Goal: Task Accomplishment & Management: Manage account settings

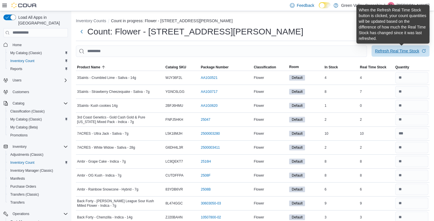
click at [396, 53] on div "Refresh Real Time Stock" at bounding box center [397, 51] width 44 height 6
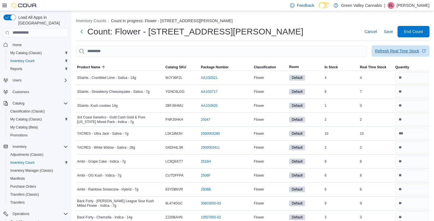
click at [405, 48] on div "Refresh Real Time Stock" at bounding box center [397, 51] width 44 height 6
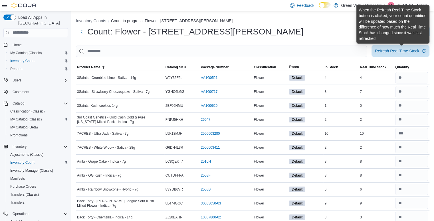
click at [405, 48] on span "Refresh Real Time Stock" at bounding box center [400, 50] width 51 height 11
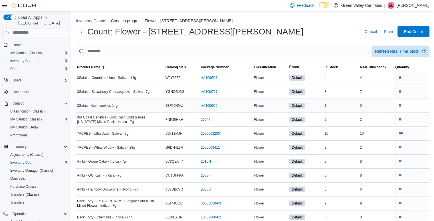
click at [416, 106] on input "number" at bounding box center [411, 105] width 33 height 11
type input "*"
click at [368, 102] on div "0" at bounding box center [375, 105] width 35 height 7
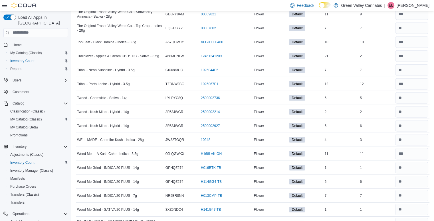
scroll to position [1496, 0]
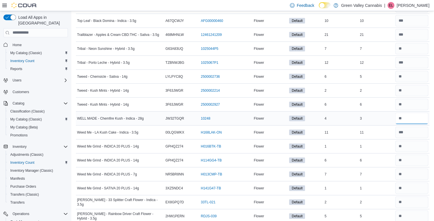
drag, startPoint x: 405, startPoint y: 115, endPoint x: 404, endPoint y: 109, distance: 6.9
click at [404, 113] on input "number" at bounding box center [411, 118] width 33 height 11
type input "*"
drag, startPoint x: 373, startPoint y: 96, endPoint x: 397, endPoint y: 80, distance: 29.3
click at [394, 84] on td "Real Time Stock 2" at bounding box center [375, 91] width 35 height 14
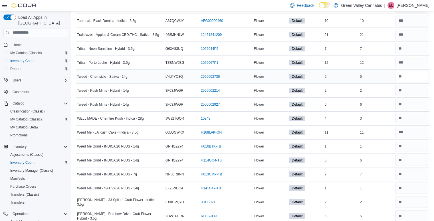
click at [417, 71] on input "number" at bounding box center [411, 76] width 33 height 11
type input "*"
drag, startPoint x: 389, startPoint y: 71, endPoint x: 395, endPoint y: 48, distance: 23.8
click at [394, 48] on td "Real Time Stock 7" at bounding box center [375, 49] width 35 height 14
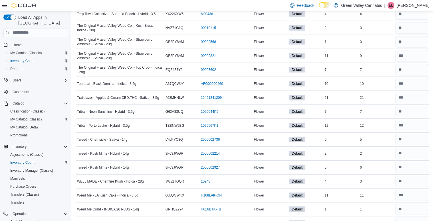
scroll to position [1427, 0]
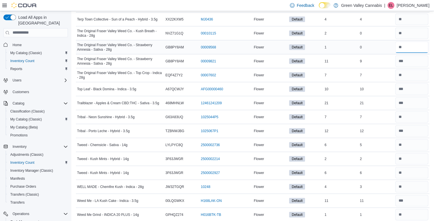
drag, startPoint x: 412, startPoint y: 48, endPoint x: 412, endPoint y: 44, distance: 3.7
click at [412, 44] on input "number" at bounding box center [411, 47] width 33 height 11
type input "*"
drag, startPoint x: 413, startPoint y: 54, endPoint x: 373, endPoint y: 41, distance: 42.2
click at [373, 44] on div "0" at bounding box center [375, 47] width 35 height 7
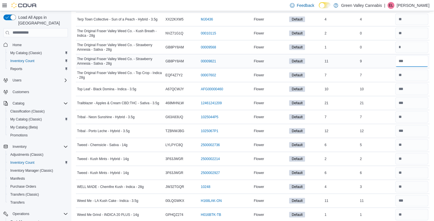
click at [418, 58] on input "number" at bounding box center [411, 61] width 33 height 11
type input "*"
click at [394, 58] on div "9" at bounding box center [375, 61] width 35 height 7
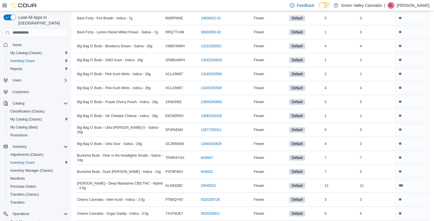
scroll to position [0, 0]
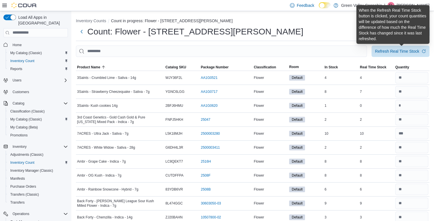
drag, startPoint x: 408, startPoint y: 50, endPoint x: 329, endPoint y: 33, distance: 81.0
click at [329, 33] on div "Count: Flower - 115 John Street North Cancel Save End Count" at bounding box center [252, 31] width 353 height 11
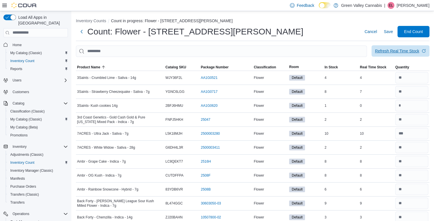
drag, startPoint x: 400, startPoint y: 58, endPoint x: 397, endPoint y: 50, distance: 8.4
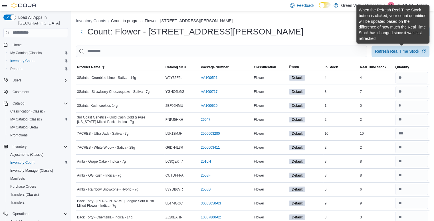
drag, startPoint x: 397, startPoint y: 50, endPoint x: 316, endPoint y: 18, distance: 86.9
click at [316, 18] on ol "Inventory Counts Count in progress: Flower - 115 John Street North" at bounding box center [252, 21] width 353 height 7
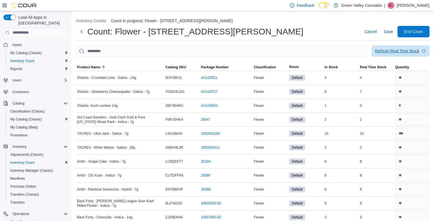
click at [398, 52] on div "Refresh Real Time Stock" at bounding box center [397, 51] width 44 height 6
click at [414, 92] on input "number" at bounding box center [411, 91] width 33 height 11
type input "*"
click at [387, 88] on td "Real Time Stock 7" at bounding box center [375, 92] width 35 height 14
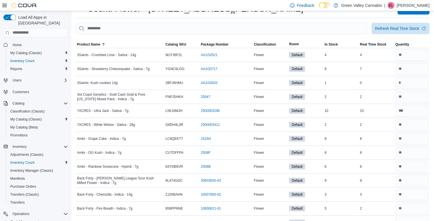
scroll to position [34, 0]
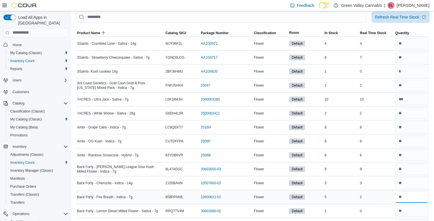
click at [415, 198] on input "number" at bounding box center [411, 197] width 33 height 11
type input "*"
drag, startPoint x: 389, startPoint y: 198, endPoint x: 419, endPoint y: 212, distance: 33.0
drag, startPoint x: 419, startPoint y: 212, endPoint x: 326, endPoint y: 178, distance: 98.7
click at [326, 178] on td "In Stock 3" at bounding box center [340, 183] width 35 height 14
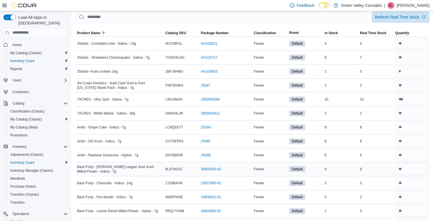
click at [358, 166] on div "9" at bounding box center [340, 169] width 35 height 7
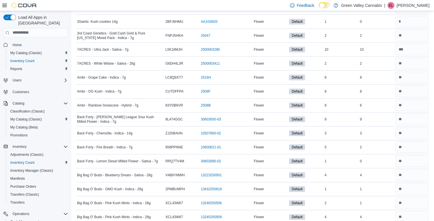
scroll to position [91, 0]
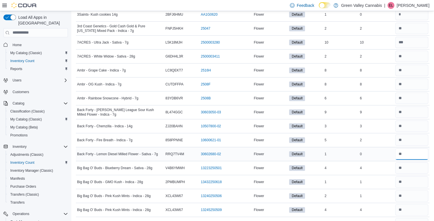
click at [412, 157] on input "number" at bounding box center [411, 154] width 33 height 11
type input "*"
drag, startPoint x: 384, startPoint y: 151, endPoint x: 379, endPoint y: 180, distance: 29.6
click at [379, 180] on div "1" at bounding box center [375, 182] width 35 height 7
click at [417, 196] on input "number" at bounding box center [411, 195] width 33 height 11
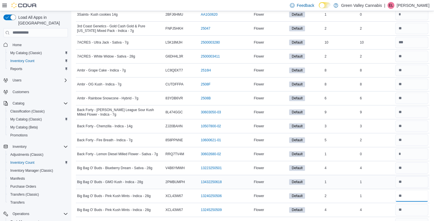
type input "*"
click at [380, 186] on td "Real Time Stock 1" at bounding box center [375, 182] width 35 height 14
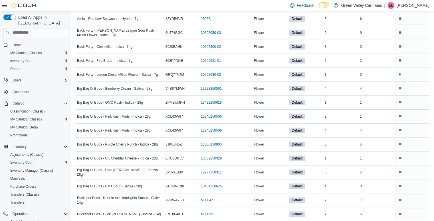
scroll to position [171, 0]
click at [414, 175] on input "number" at bounding box center [411, 171] width 33 height 11
type input "*"
click at [406, 182] on input "number" at bounding box center [411, 185] width 33 height 11
type input "*"
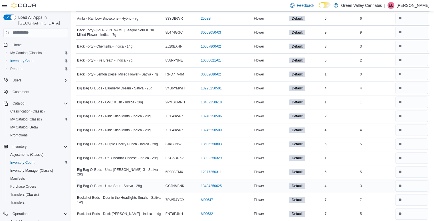
click at [373, 183] on div "3" at bounding box center [375, 186] width 35 height 7
click at [421, 212] on input "number" at bounding box center [411, 213] width 33 height 11
type input "*"
click at [382, 200] on div "7" at bounding box center [375, 200] width 35 height 7
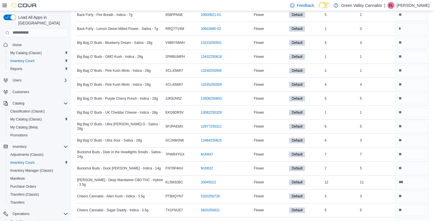
scroll to position [228, 0]
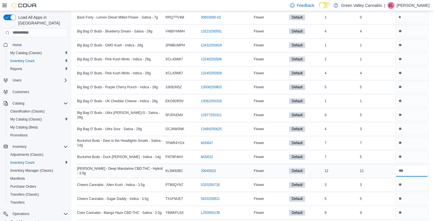
click at [416, 165] on input "number" at bounding box center [411, 170] width 33 height 11
type input "**"
click at [381, 168] on div "11" at bounding box center [375, 171] width 35 height 7
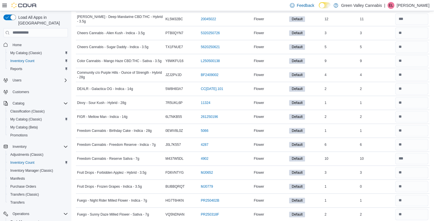
scroll to position [391, 0]
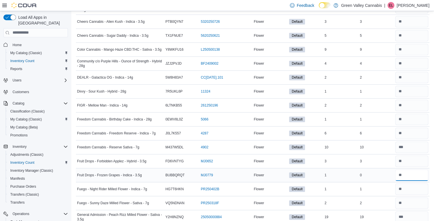
click at [413, 171] on input "number" at bounding box center [411, 175] width 33 height 11
type input "*"
click at [383, 186] on div "1" at bounding box center [375, 189] width 35 height 7
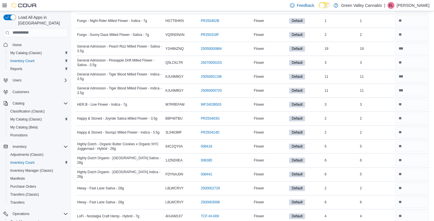
scroll to position [562, 0]
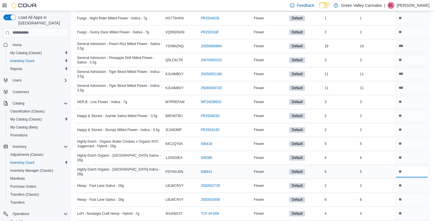
click at [409, 172] on input "number" at bounding box center [411, 171] width 33 height 11
type input "*"
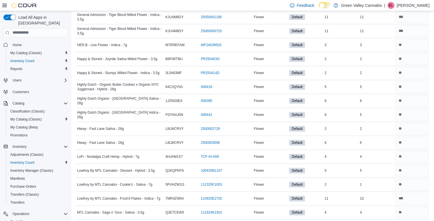
scroll to position [631, 0]
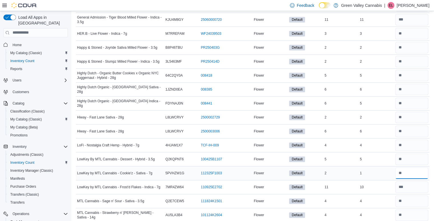
click at [415, 169] on input "number" at bounding box center [411, 173] width 33 height 11
type input "*"
click at [370, 170] on div "1" at bounding box center [375, 173] width 35 height 7
click at [417, 184] on input "number" at bounding box center [411, 187] width 33 height 11
type input "**"
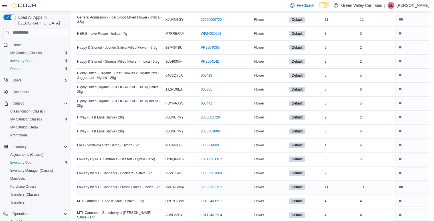
click at [384, 184] on div "10" at bounding box center [375, 187] width 35 height 7
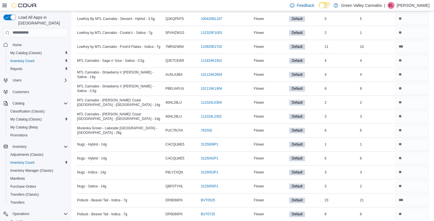
scroll to position [779, 0]
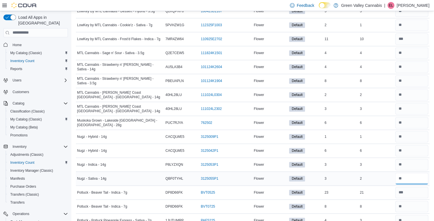
click at [415, 179] on input "number" at bounding box center [411, 178] width 33 height 11
type input "*"
click at [372, 166] on td "Real Time Stock 3" at bounding box center [375, 165] width 35 height 14
click at [404, 189] on input "number" at bounding box center [411, 192] width 33 height 11
type input "**"
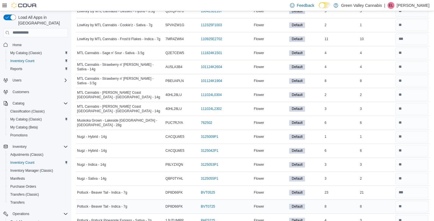
drag, startPoint x: 395, startPoint y: 186, endPoint x: 389, endPoint y: 200, distance: 14.3
click at [389, 203] on div "8" at bounding box center [375, 206] width 35 height 7
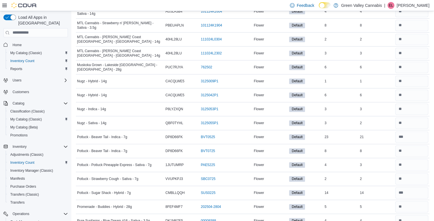
scroll to position [836, 0]
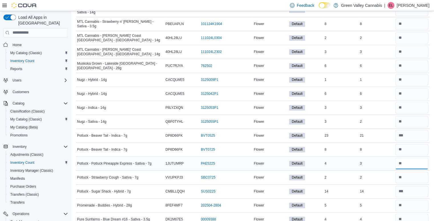
click at [409, 158] on input "number" at bounding box center [411, 163] width 33 height 11
type input "*"
drag, startPoint x: 385, startPoint y: 172, endPoint x: 383, endPoint y: 199, distance: 26.3
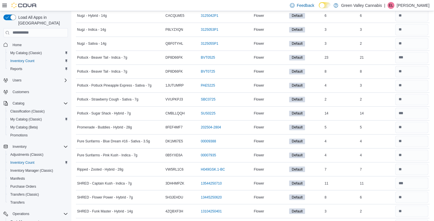
scroll to position [916, 0]
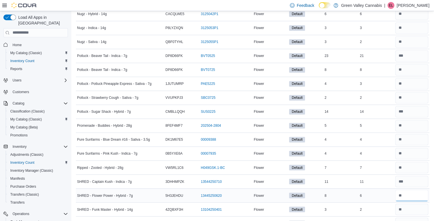
click at [419, 190] on input "number" at bounding box center [411, 195] width 33 height 11
type input "*"
click at [406, 204] on input "number" at bounding box center [411, 209] width 33 height 11
type input "*"
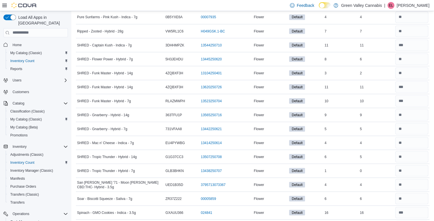
scroll to position [1053, 0]
click at [408, 151] on input "number" at bounding box center [411, 156] width 33 height 11
type input "*"
click at [408, 165] on input "number" at bounding box center [411, 170] width 33 height 11
type input "*"
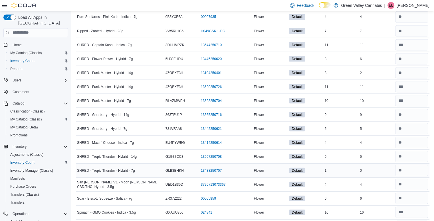
click at [375, 167] on div "0" at bounding box center [375, 170] width 35 height 7
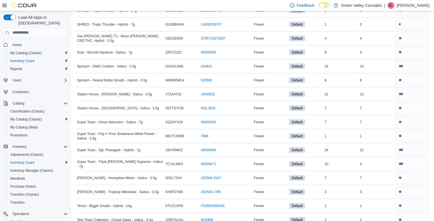
scroll to position [1201, 0]
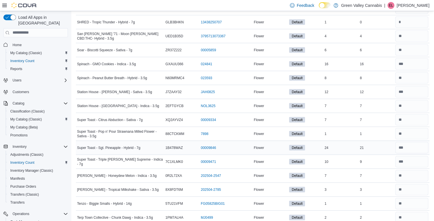
click at [411, 141] on div at bounding box center [411, 148] width 35 height 14
click at [412, 146] on input "number" at bounding box center [411, 147] width 33 height 11
type input "**"
click at [404, 156] on input "number" at bounding box center [411, 161] width 33 height 11
type input "*"
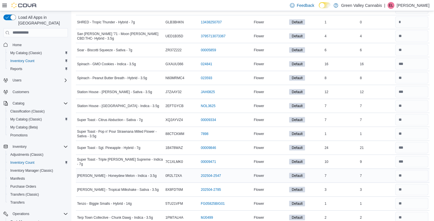
click at [386, 172] on div "7" at bounding box center [375, 175] width 35 height 7
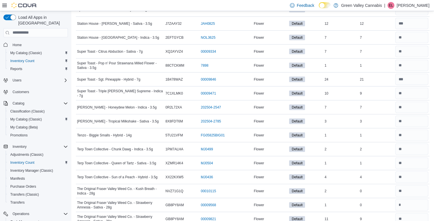
scroll to position [1281, 0]
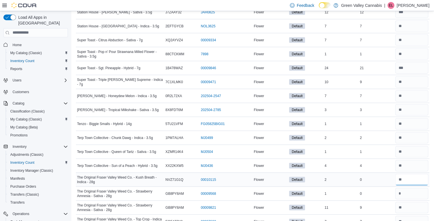
click at [419, 177] on input "number" at bounding box center [411, 179] width 33 height 11
type input "*"
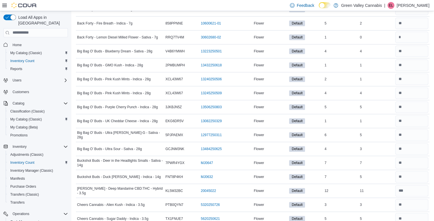
scroll to position [14, 0]
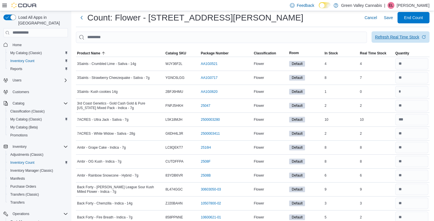
click at [408, 35] on div "Refresh Real Time Stock" at bounding box center [397, 37] width 44 height 6
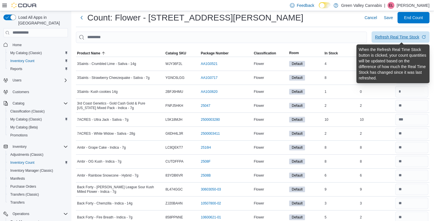
click at [408, 35] on div "Refresh Real Time Stock" at bounding box center [397, 37] width 44 height 6
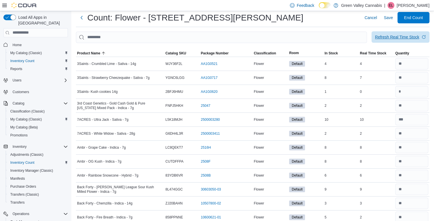
click at [385, 35] on div "Refresh Real Time Stock" at bounding box center [397, 37] width 44 height 6
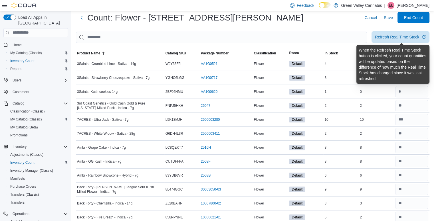
drag, startPoint x: 385, startPoint y: 35, endPoint x: 396, endPoint y: 36, distance: 11.0
click at [396, 36] on div "Refresh Real Time Stock" at bounding box center [397, 37] width 44 height 6
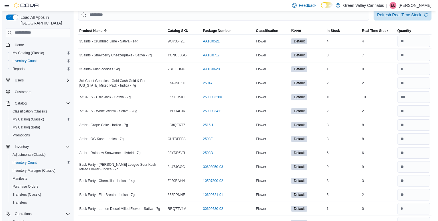
scroll to position [0, 0]
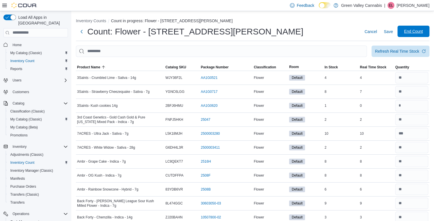
click at [420, 31] on span "End Count" at bounding box center [413, 32] width 19 height 6
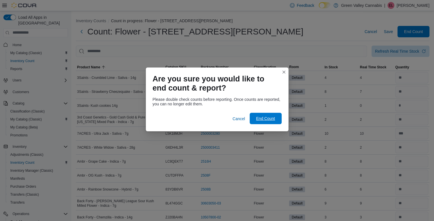
click at [261, 118] on span "End Count" at bounding box center [265, 119] width 19 height 6
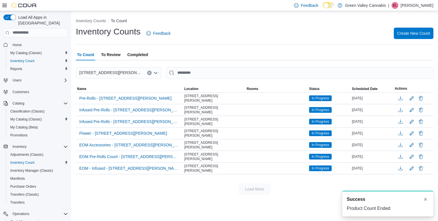
click at [105, 55] on span "To Review" at bounding box center [110, 54] width 19 height 11
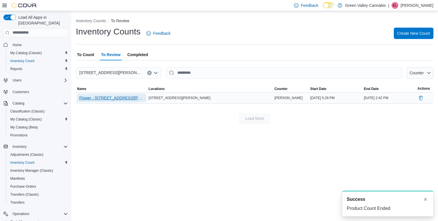
click at [110, 96] on span "Flower - [STREET_ADDRESS][PERSON_NAME]" at bounding box center [111, 98] width 65 height 6
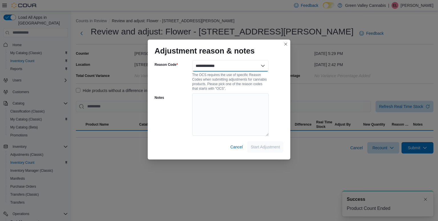
click at [231, 68] on select "**********" at bounding box center [230, 65] width 76 height 11
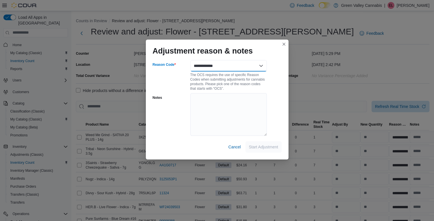
select select "**********"
click at [190, 60] on select "**********" at bounding box center [228, 65] width 76 height 11
click at [259, 147] on span "Start Adjustment" at bounding box center [263, 147] width 29 height 6
select select "**********"
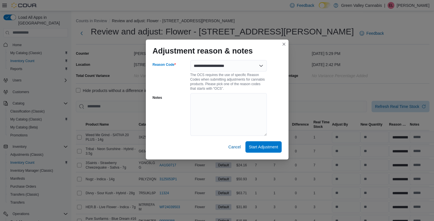
select select "**********"
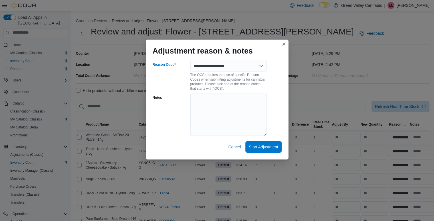
select select "**********"
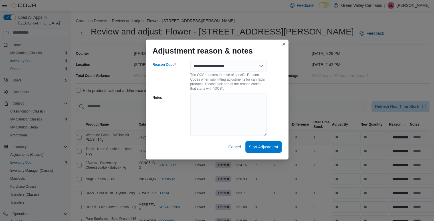
select select "**********"
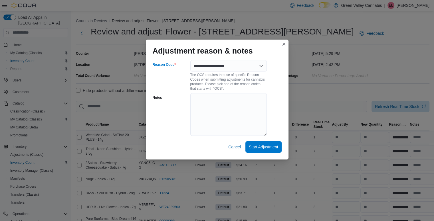
select select "**********"
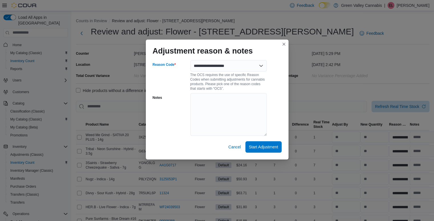
select select "**********"
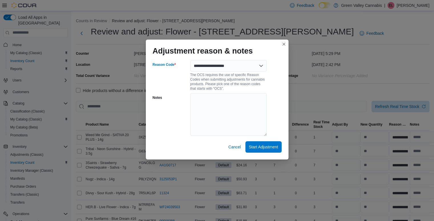
select select "**********"
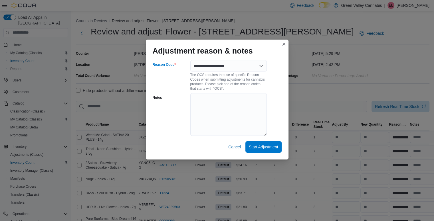
select select "**********"
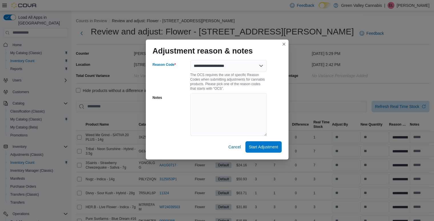
select select "**********"
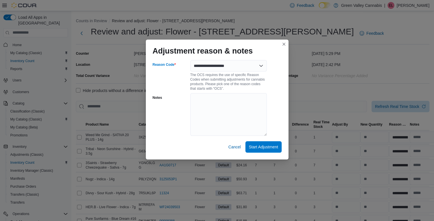
select select "**********"
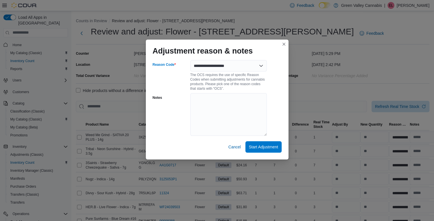
select select "**********"
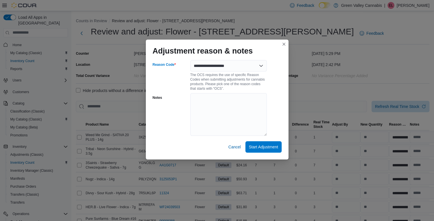
select select "**********"
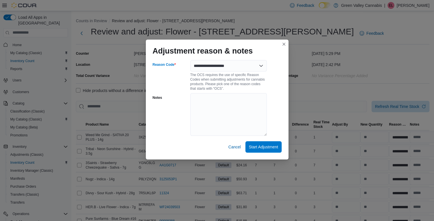
select select "**********"
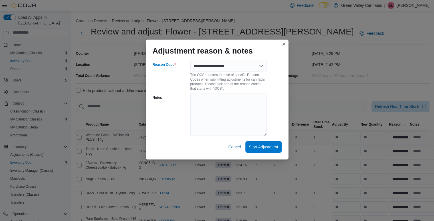
select select "**********"
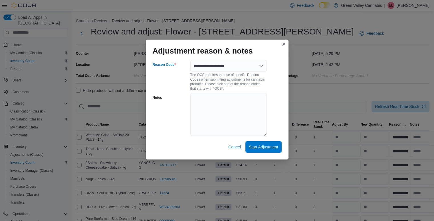
select select "**********"
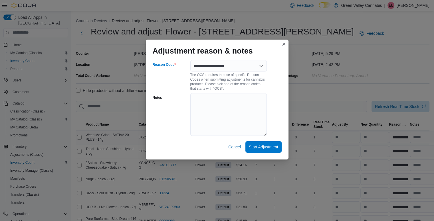
select select "**********"
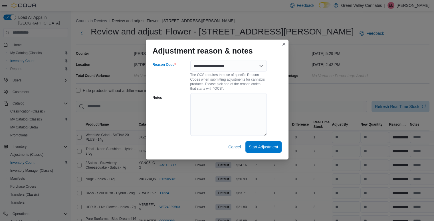
select select "**********"
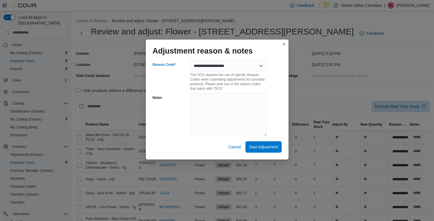
select select "**********"
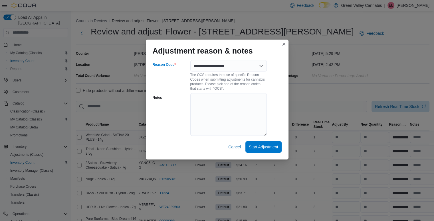
select select "**********"
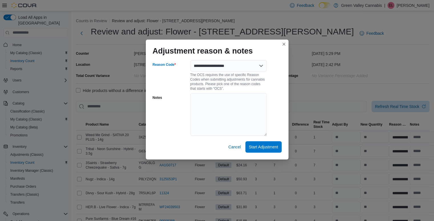
select select "**********"
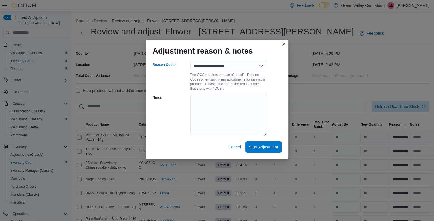
select select "**********"
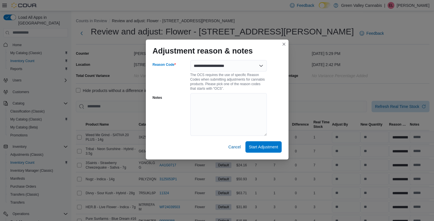
select select "**********"
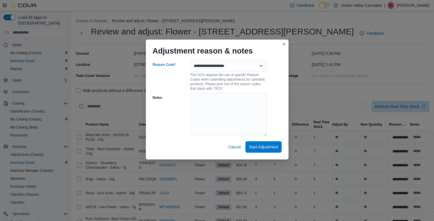
select select "**********"
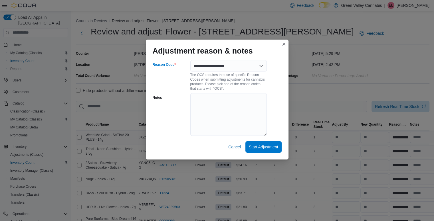
select select "**********"
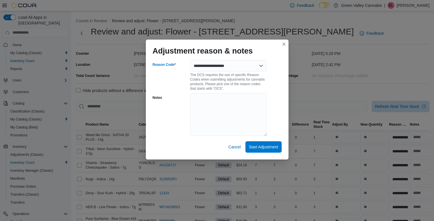
select select "**********"
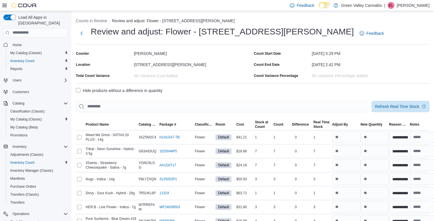
click at [78, 90] on label "Hide products without a difference in quantity" at bounding box center [119, 90] width 86 height 7
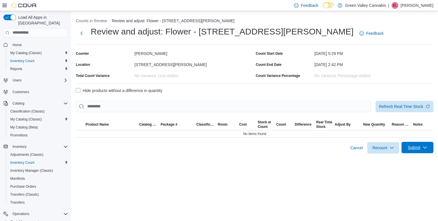
click at [415, 143] on span "Submit" at bounding box center [417, 147] width 25 height 11
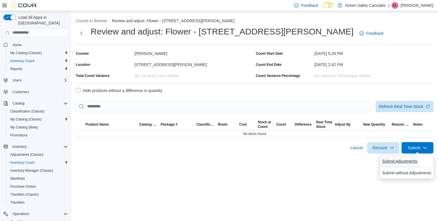
click at [399, 160] on span "Submit Adjustments" at bounding box center [399, 162] width 35 height 6
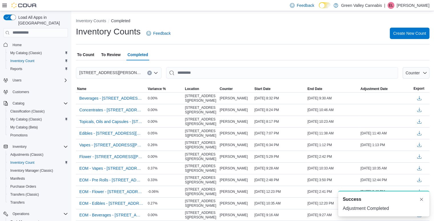
click at [106, 54] on span "To Review" at bounding box center [110, 54] width 19 height 11
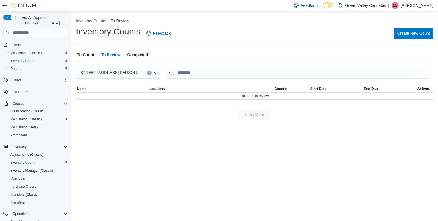
click at [81, 54] on span "To Count" at bounding box center [85, 54] width 17 height 11
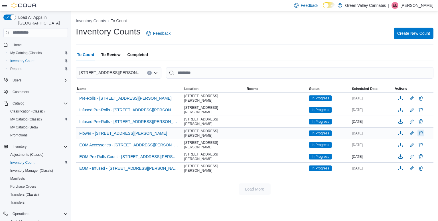
click at [421, 131] on button "Delete" at bounding box center [420, 133] width 7 height 7
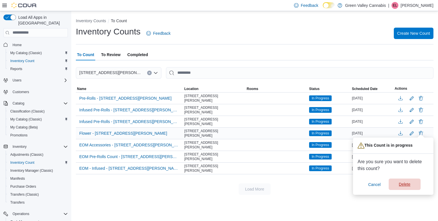
click at [410, 187] on span "Delete" at bounding box center [404, 184] width 25 height 11
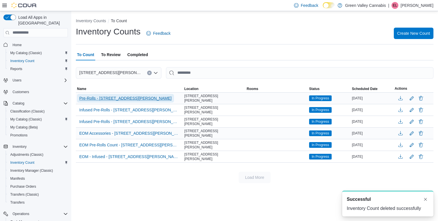
click at [127, 97] on span "Pre-Rolls - [STREET_ADDRESS][PERSON_NAME]" at bounding box center [125, 99] width 92 height 6
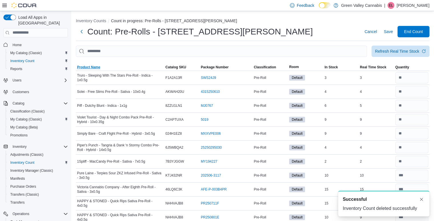
click at [92, 66] on span "Product Name" at bounding box center [88, 67] width 23 height 5
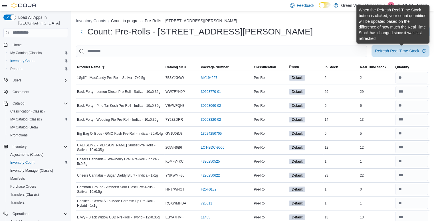
click at [387, 51] on div "Refresh Real Time Stock" at bounding box center [397, 51] width 44 height 6
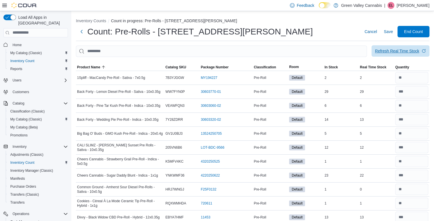
click at [399, 54] on span "Refresh Real Time Stock" at bounding box center [400, 50] width 51 height 11
click at [426, 119] on input "number" at bounding box center [411, 119] width 33 height 11
type input "**"
click at [380, 130] on div "5" at bounding box center [375, 133] width 35 height 7
click at [418, 148] on input "number" at bounding box center [411, 147] width 33 height 11
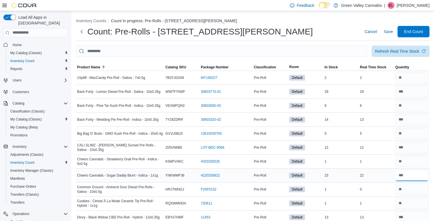
click at [419, 173] on input "number" at bounding box center [411, 175] width 33 height 11
type input "**"
click at [384, 173] on div "22" at bounding box center [375, 175] width 35 height 7
click at [413, 189] on input "number" at bounding box center [411, 189] width 33 height 11
type input "*"
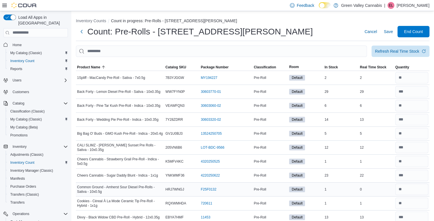
click at [389, 189] on div "0" at bounding box center [375, 189] width 35 height 7
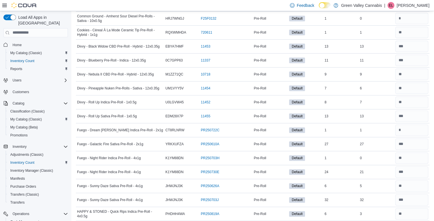
scroll to position [182, 0]
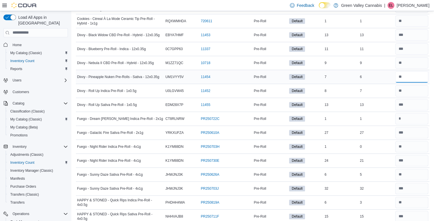
click at [420, 74] on input "number" at bounding box center [411, 76] width 33 height 11
type input "*"
click at [405, 90] on input "number" at bounding box center [411, 90] width 33 height 11
type input "*"
click at [368, 107] on div "13" at bounding box center [375, 104] width 35 height 7
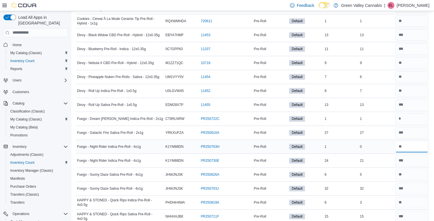
drag, startPoint x: 415, startPoint y: 142, endPoint x: 415, endPoint y: 145, distance: 3.1
click at [415, 145] on input "number" at bounding box center [411, 146] width 33 height 11
type input "*"
click at [417, 157] on input "number" at bounding box center [411, 160] width 33 height 11
type input "**"
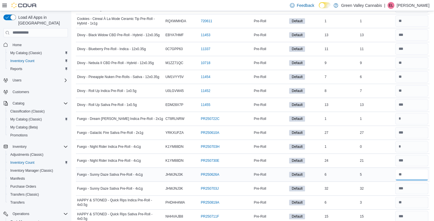
drag, startPoint x: 391, startPoint y: 172, endPoint x: 417, endPoint y: 174, distance: 26.3
click at [417, 174] on input "number" at bounding box center [411, 174] width 33 height 11
type input "*"
click at [420, 186] on input "number" at bounding box center [411, 188] width 33 height 11
click at [418, 204] on input "number" at bounding box center [411, 202] width 33 height 11
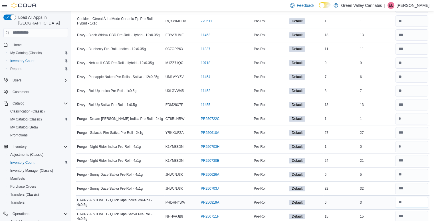
type input "*"
click at [389, 202] on div "3" at bounding box center [375, 202] width 35 height 7
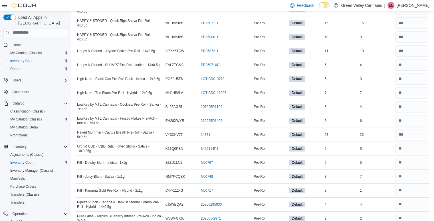
scroll to position [376, 0]
click at [408, 54] on input "number" at bounding box center [411, 50] width 33 height 11
type input "**"
drag, startPoint x: 378, startPoint y: 65, endPoint x: 379, endPoint y: 68, distance: 3.0
click at [379, 68] on td "Real Time Stock 4" at bounding box center [375, 65] width 35 height 14
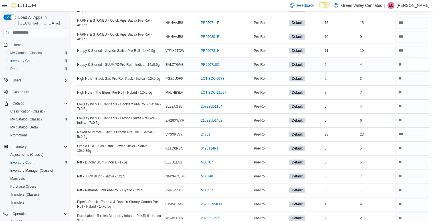
click at [415, 62] on input "number" at bounding box center [411, 64] width 33 height 11
type input "*"
drag, startPoint x: 417, startPoint y: 73, endPoint x: 419, endPoint y: 76, distance: 3.1
click at [419, 76] on input "number" at bounding box center [411, 78] width 33 height 11
type input "*"
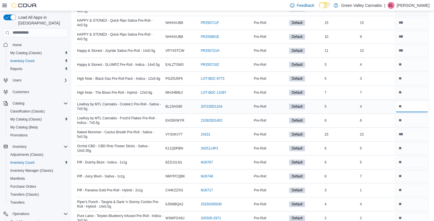
click at [413, 106] on input "number" at bounding box center [411, 106] width 33 height 11
type input "*"
click at [391, 118] on div "6" at bounding box center [375, 120] width 35 height 7
click at [418, 146] on input "number" at bounding box center [411, 148] width 33 height 11
type input "*"
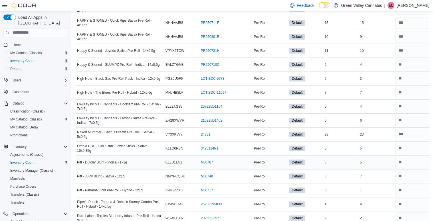
click at [387, 163] on div "5" at bounding box center [375, 162] width 35 height 7
click at [413, 177] on input "number" at bounding box center [411, 176] width 33 height 11
click at [418, 159] on input "number" at bounding box center [411, 162] width 33 height 11
click at [415, 173] on input "number" at bounding box center [411, 176] width 33 height 11
drag, startPoint x: 382, startPoint y: 181, endPoint x: 419, endPoint y: 188, distance: 36.8
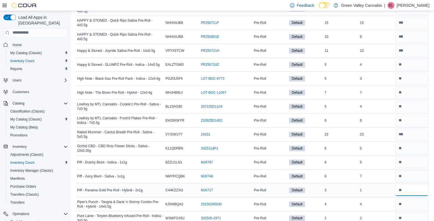
click at [419, 188] on input "number" at bounding box center [411, 190] width 33 height 11
click at [420, 199] on input "number" at bounding box center [411, 204] width 33 height 11
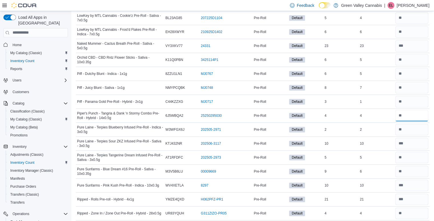
scroll to position [468, 0]
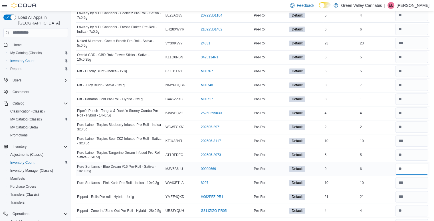
click at [409, 164] on input "number" at bounding box center [411, 168] width 33 height 11
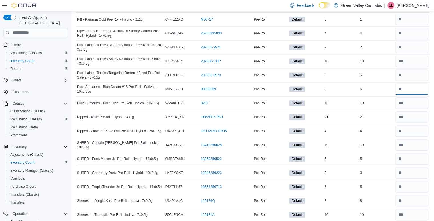
scroll to position [559, 0]
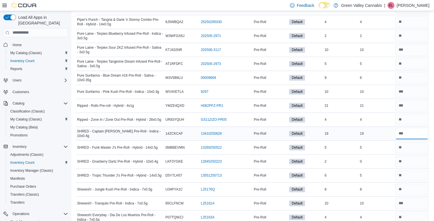
click at [413, 134] on input "number" at bounding box center [411, 133] width 33 height 11
click at [415, 157] on input "number" at bounding box center [411, 161] width 33 height 11
click at [416, 174] on input "number" at bounding box center [411, 175] width 33 height 11
click at [418, 187] on input "number" at bounding box center [411, 189] width 33 height 11
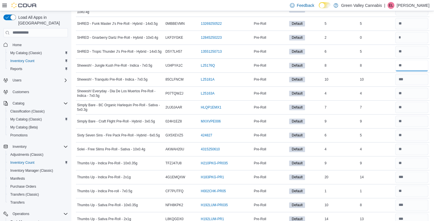
scroll to position [684, 0]
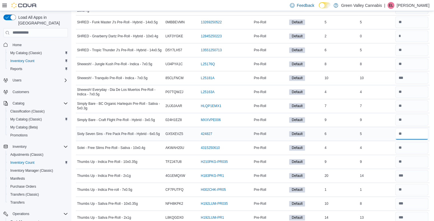
drag, startPoint x: 416, startPoint y: 125, endPoint x: 407, endPoint y: 134, distance: 13.3
click at [407, 134] on input "number" at bounding box center [411, 133] width 33 height 11
click at [407, 134] on input "*" at bounding box center [411, 133] width 33 height 11
click at [387, 145] on div "4" at bounding box center [375, 148] width 35 height 7
click at [428, 175] on input "number" at bounding box center [411, 175] width 33 height 11
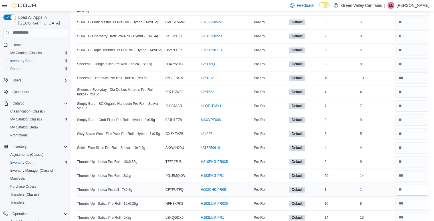
click at [424, 184] on input "number" at bounding box center [411, 189] width 33 height 11
click at [419, 203] on input "number" at bounding box center [411, 203] width 33 height 11
click at [390, 200] on div "8" at bounding box center [375, 203] width 35 height 7
click at [418, 213] on input "number" at bounding box center [411, 217] width 33 height 11
click at [387, 214] on div "13" at bounding box center [375, 217] width 35 height 7
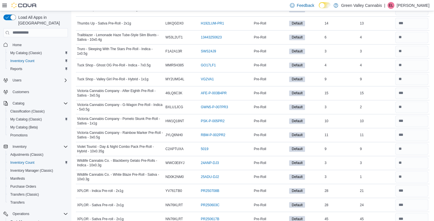
scroll to position [884, 0]
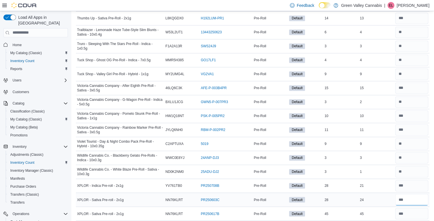
click at [416, 194] on input "number" at bounding box center [411, 199] width 33 height 11
click at [415, 180] on input "number" at bounding box center [411, 185] width 33 height 11
click at [412, 167] on input "number" at bounding box center [411, 171] width 33 height 11
click at [411, 152] on input "number" at bounding box center [411, 157] width 33 height 11
click at [410, 103] on input "number" at bounding box center [411, 101] width 33 height 11
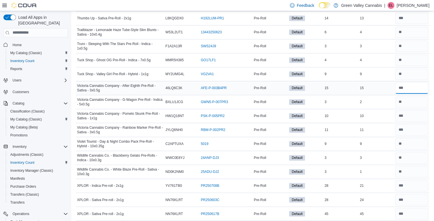
click at [412, 84] on input "number" at bounding box center [411, 87] width 33 height 11
drag, startPoint x: 394, startPoint y: 65, endPoint x: 404, endPoint y: 59, distance: 11.1
click at [404, 59] on input "number" at bounding box center [411, 59] width 33 height 11
click at [408, 27] on input "number" at bounding box center [411, 32] width 33 height 11
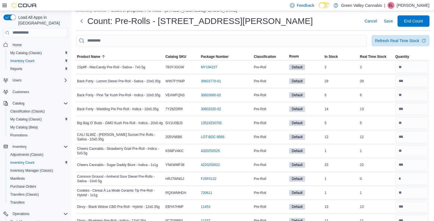
scroll to position [0, 0]
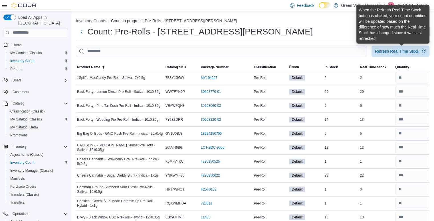
drag, startPoint x: 399, startPoint y: 53, endPoint x: 333, endPoint y: 30, distance: 69.9
click at [333, 30] on div "Count: Pre-Rolls - 115 John Street North Cancel Save End Count" at bounding box center [252, 31] width 353 height 11
click at [389, 53] on div "Refresh Real Time Stock" at bounding box center [397, 51] width 44 height 6
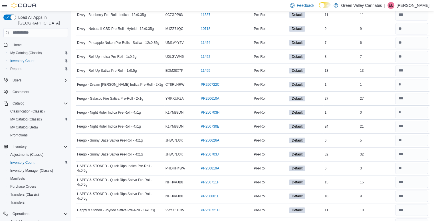
scroll to position [228, 0]
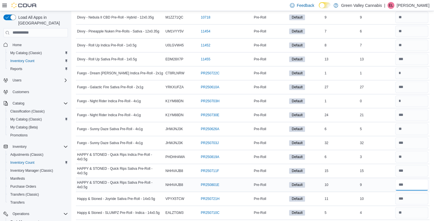
click at [420, 188] on input "number" at bounding box center [411, 184] width 33 height 11
click at [380, 182] on div "9" at bounding box center [375, 185] width 35 height 7
drag, startPoint x: 423, startPoint y: 181, endPoint x: 436, endPoint y: 218, distance: 38.7
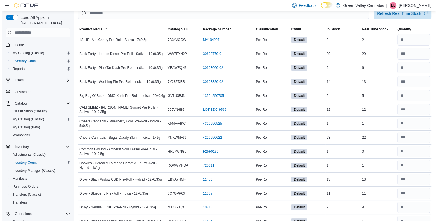
scroll to position [0, 0]
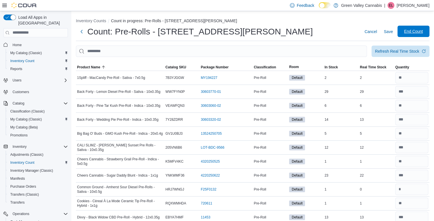
click at [416, 29] on span "End Count" at bounding box center [413, 31] width 25 height 11
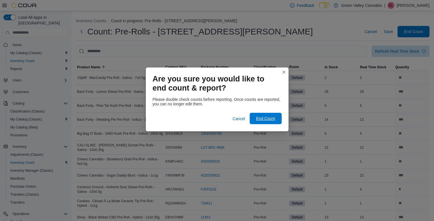
click at [270, 117] on span "End Count" at bounding box center [265, 119] width 19 height 6
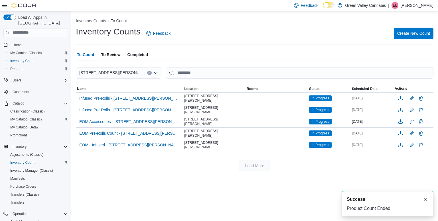
click at [112, 55] on span "To Review" at bounding box center [110, 54] width 19 height 11
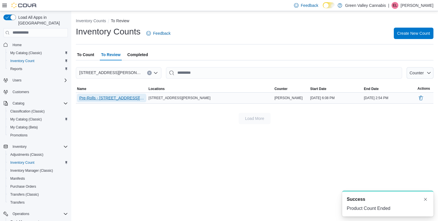
click at [107, 99] on span "Pre-Rolls - [STREET_ADDRESS][PERSON_NAME]" at bounding box center [111, 98] width 65 height 6
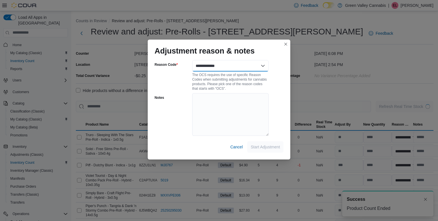
click at [260, 67] on select "**********" at bounding box center [230, 65] width 76 height 11
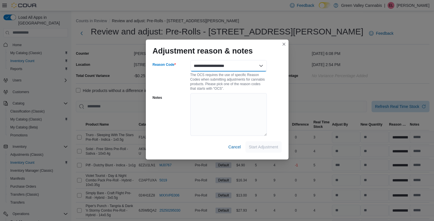
click at [190, 60] on select "**********" at bounding box center [228, 65] width 76 height 11
click at [275, 146] on span "Start Adjustment" at bounding box center [263, 147] width 29 height 6
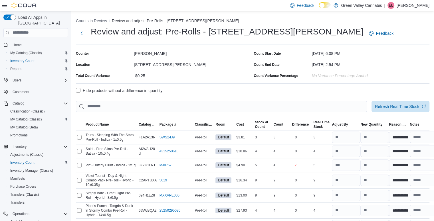
click at [78, 90] on label "Hide products without a difference in quantity" at bounding box center [119, 90] width 86 height 7
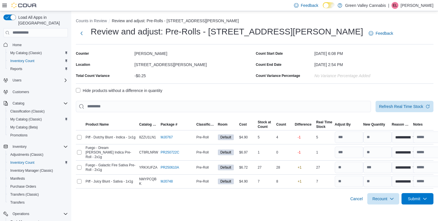
click at [213, 60] on div "Counter Emily Leavoy Location 115 John Street North Total Count Variance -$0.25" at bounding box center [165, 64] width 178 height 31
click at [412, 197] on span "Submit" at bounding box center [414, 199] width 13 height 6
click at [400, 168] on span "Submit Adjustments" at bounding box center [399, 171] width 35 height 6
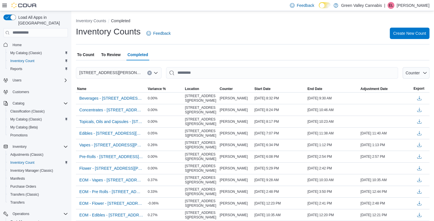
click at [89, 55] on span "To Count" at bounding box center [85, 54] width 17 height 11
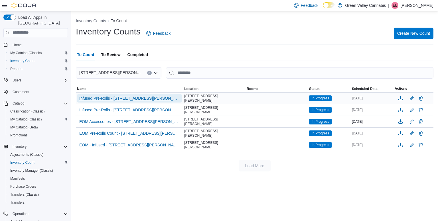
click at [140, 98] on span "Infused Pre-Rolls - [STREET_ADDRESS][PERSON_NAME]" at bounding box center [129, 99] width 100 height 6
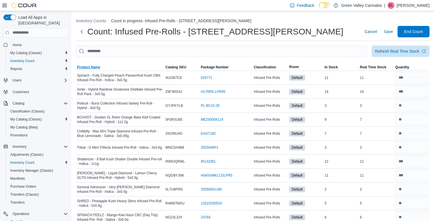
click at [93, 68] on span "Product Name" at bounding box center [88, 67] width 23 height 5
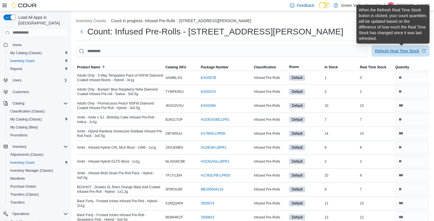
click at [401, 50] on div "Refresh Real Time Stock" at bounding box center [397, 51] width 44 height 6
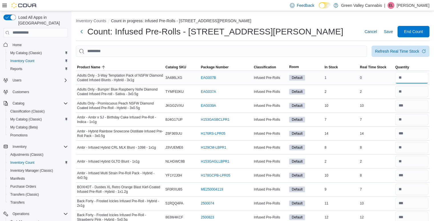
click at [420, 77] on input "number" at bounding box center [411, 77] width 33 height 11
click at [367, 80] on div "0" at bounding box center [375, 77] width 35 height 7
drag, startPoint x: 418, startPoint y: 147, endPoint x: 418, endPoint y: 176, distance: 28.8
drag, startPoint x: 418, startPoint y: 176, endPoint x: 424, endPoint y: 177, distance: 6.0
click at [424, 177] on input "number" at bounding box center [411, 175] width 33 height 11
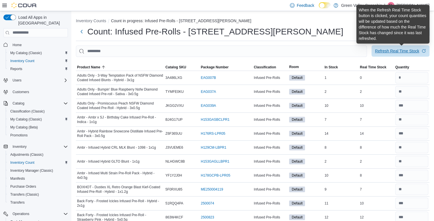
drag, startPoint x: 395, startPoint y: 48, endPoint x: 398, endPoint y: 55, distance: 7.2
click at [398, 55] on span "Refresh Real Time Stock" at bounding box center [400, 50] width 51 height 11
click at [400, 49] on div "Refresh Real Time Stock" at bounding box center [397, 51] width 44 height 6
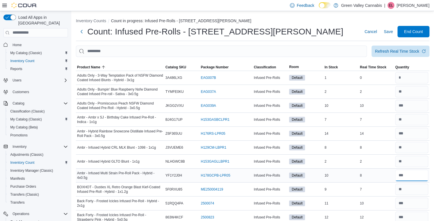
click at [417, 178] on input "number" at bounding box center [411, 175] width 33 height 11
click at [415, 189] on input "number" at bounding box center [411, 189] width 33 height 11
click at [416, 201] on input "number" at bounding box center [411, 203] width 33 height 11
click at [391, 205] on div "10" at bounding box center [375, 203] width 35 height 7
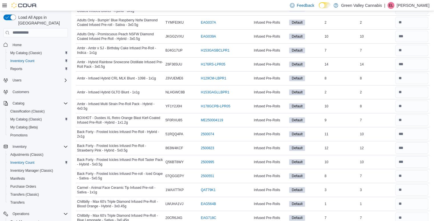
scroll to position [80, 0]
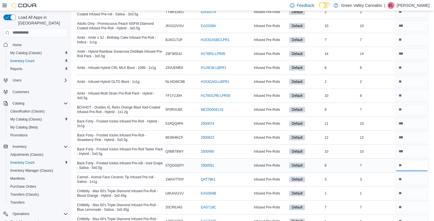
click at [416, 166] on input "number" at bounding box center [411, 165] width 33 height 11
click at [394, 181] on div "3" at bounding box center [375, 179] width 35 height 7
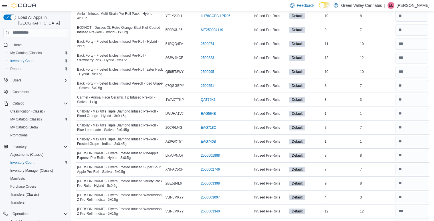
scroll to position [171, 0]
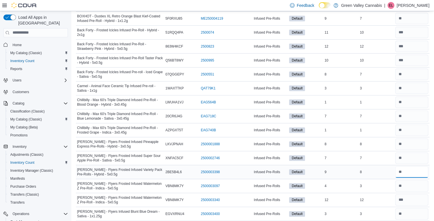
click at [417, 174] on input "number" at bounding box center [411, 171] width 33 height 11
click at [393, 172] on div "8" at bounding box center [375, 172] width 35 height 7
click at [408, 182] on input "number" at bounding box center [411, 185] width 33 height 11
click at [389, 185] on div "3" at bounding box center [375, 186] width 35 height 7
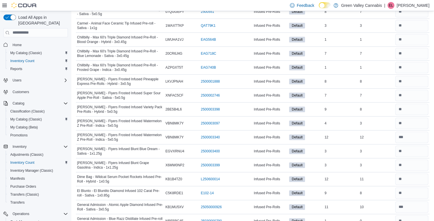
scroll to position [239, 0]
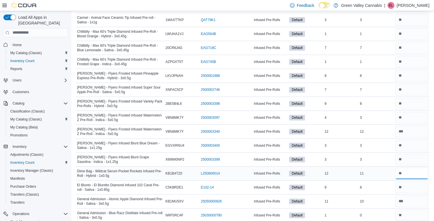
click at [420, 172] on input "number" at bounding box center [411, 173] width 33 height 11
click at [385, 171] on div "11" at bounding box center [375, 173] width 35 height 7
click at [416, 200] on input "number" at bounding box center [411, 201] width 33 height 11
click at [420, 212] on input "number" at bounding box center [411, 215] width 33 height 11
click at [394, 202] on div "10" at bounding box center [375, 201] width 35 height 7
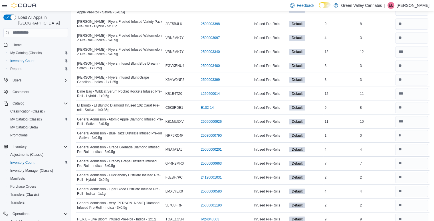
scroll to position [331, 0]
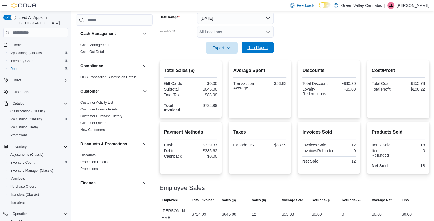
scroll to position [321, 0]
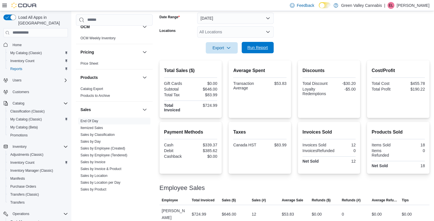
click at [257, 45] on span "Run Report" at bounding box center [257, 48] width 21 height 6
click at [257, 50] on span "Run Report" at bounding box center [257, 47] width 25 height 11
click at [267, 17] on button "Today" at bounding box center [235, 18] width 76 height 11
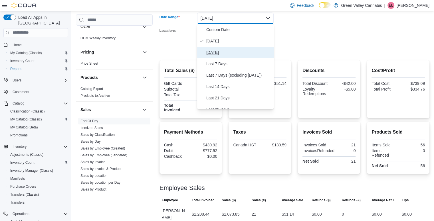
click at [224, 54] on span "Yesterday" at bounding box center [238, 52] width 65 height 7
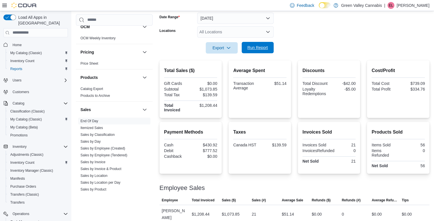
click at [247, 48] on span "Run Report" at bounding box center [257, 48] width 21 height 6
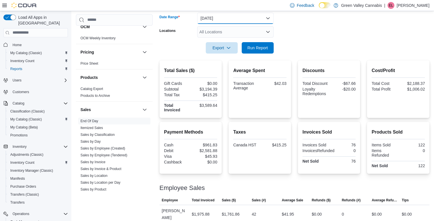
click at [225, 16] on button "Yesterday" at bounding box center [235, 18] width 76 height 11
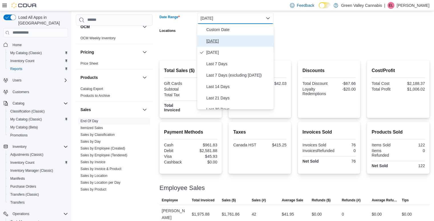
click at [218, 39] on span "[DATE]" at bounding box center [238, 41] width 65 height 7
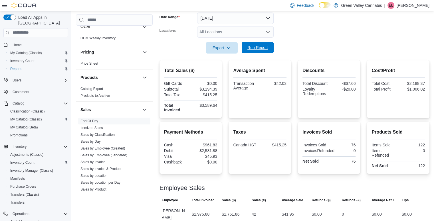
click at [246, 49] on span "Run Report" at bounding box center [257, 47] width 25 height 11
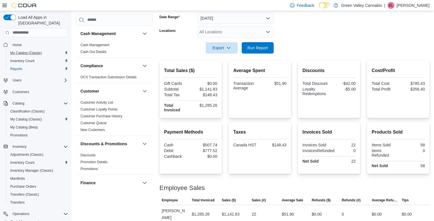
scroll to position [321, 0]
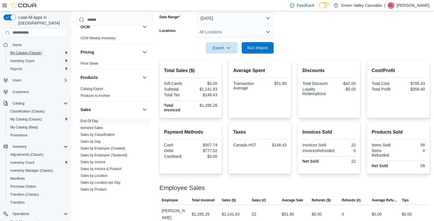
click at [34, 50] on span "My Catalog (Classic)" at bounding box center [26, 53] width 32 height 7
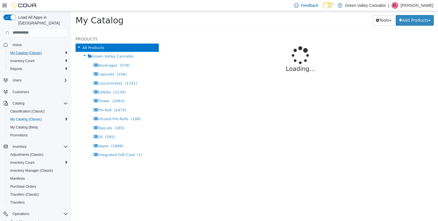
select select "**********"
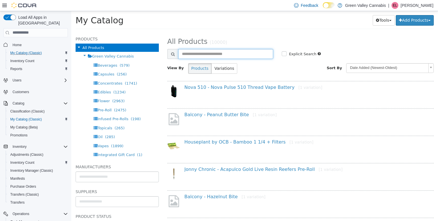
click at [193, 50] on input "text" at bounding box center [225, 54] width 95 height 10
type input "**********"
select select "**********"
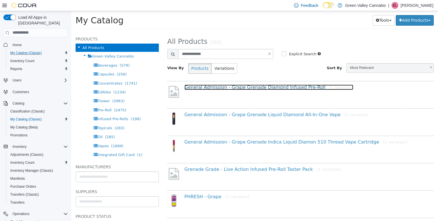
click at [241, 90] on link "General Admission - Grape Grenade Diamond Infused Pre-Roll [1 variation]" at bounding box center [268, 86] width 169 height 5
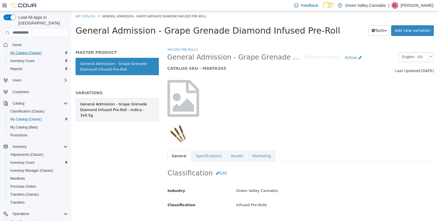
click at [141, 102] on div "General Admission - Grape Grenade Diamond Infused Pre-Roll - Indica - 3x0.5g" at bounding box center [117, 109] width 74 height 17
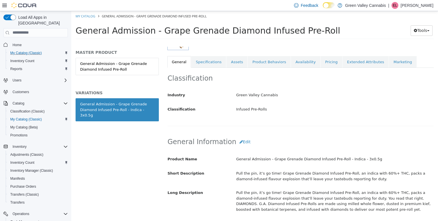
scroll to position [95, 0]
click at [236, 139] on button "Edit" at bounding box center [244, 141] width 17 height 11
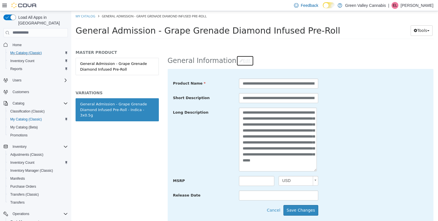
scroll to position [176, 0]
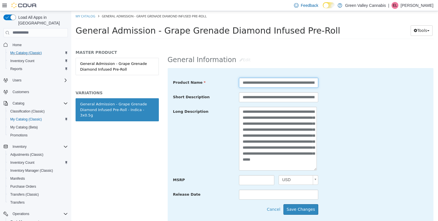
drag, startPoint x: 279, startPoint y: 80, endPoint x: 276, endPoint y: 82, distance: 3.1
click at [276, 82] on input "**********" at bounding box center [278, 83] width 79 height 10
click at [283, 82] on input "**********" at bounding box center [278, 83] width 78 height 10
type input "**********"
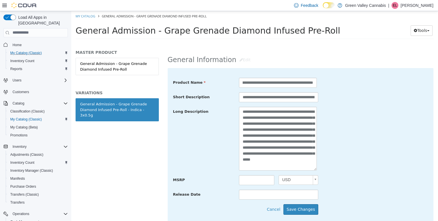
scroll to position [0, 0]
click at [350, 80] on div "**********" at bounding box center [301, 83] width 264 height 10
click at [291, 208] on button "Save Changes" at bounding box center [300, 209] width 35 height 11
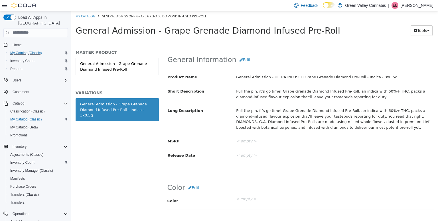
scroll to position [23, 0]
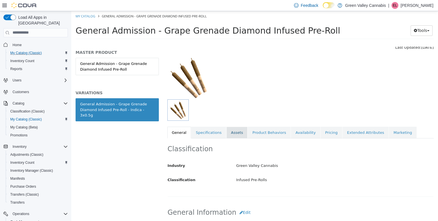
click at [227, 132] on link "Assets" at bounding box center [236, 133] width 21 height 12
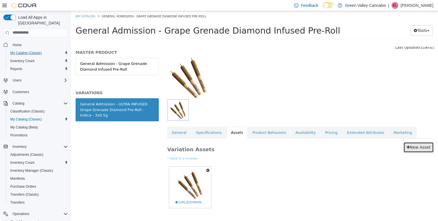
click at [407, 146] on link "New Asset" at bounding box center [418, 147] width 30 height 11
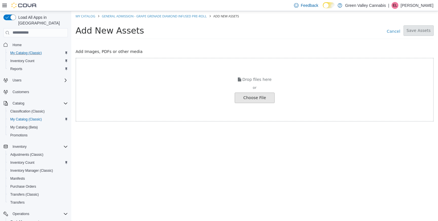
click at [402, 30] on link "Cancel" at bounding box center [393, 30] width 20 height 9
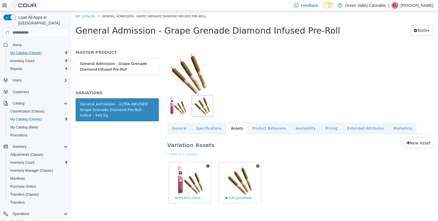
scroll to position [29, 0]
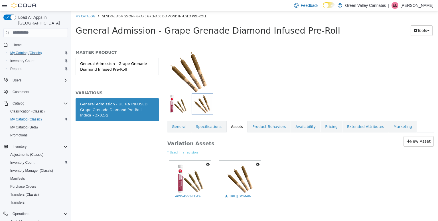
click at [259, 164] on icon "button" at bounding box center [257, 164] width 3 height 4
click at [231, 196] on link "Delete" at bounding box center [238, 198] width 45 height 8
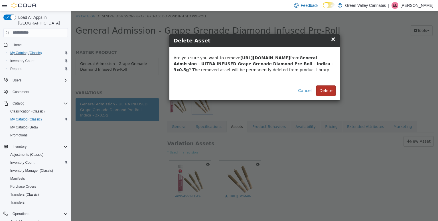
click at [332, 95] on button "Delete" at bounding box center [325, 90] width 19 height 11
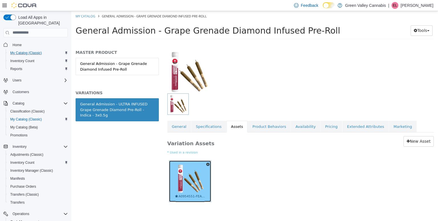
click at [194, 182] on img at bounding box center [190, 179] width 30 height 30
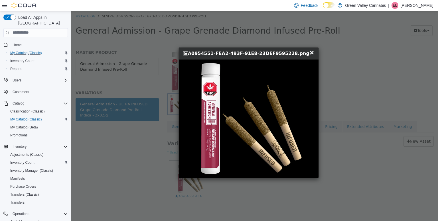
click at [309, 53] on span "×" at bounding box center [311, 52] width 5 height 7
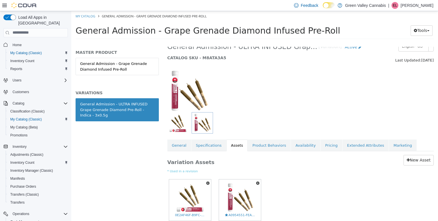
scroll to position [35, 0]
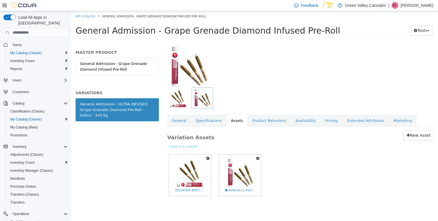
click at [255, 158] on button "button" at bounding box center [258, 159] width 6 height 8
click at [233, 191] on link "Delete" at bounding box center [238, 192] width 45 height 8
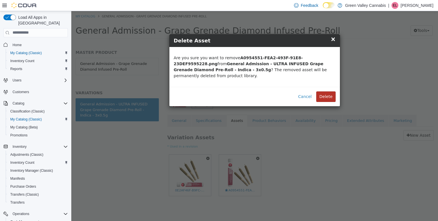
drag, startPoint x: 332, startPoint y: 87, endPoint x: 332, endPoint y: 91, distance: 3.5
click at [332, 91] on button "Delete" at bounding box center [325, 96] width 19 height 11
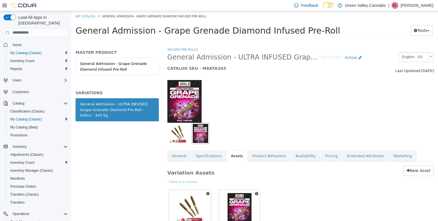
drag, startPoint x: 425, startPoint y: 66, endPoint x: 434, endPoint y: 113, distance: 47.7
click at [434, 113] on div "Infused Pre-Rolls General Admission - ULTRA INFUSED Grape Grenade Diamond Pre-R…" at bounding box center [300, 133] width 275 height 174
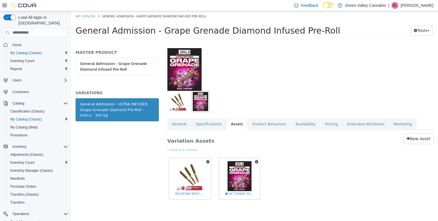
scroll to position [35, 0]
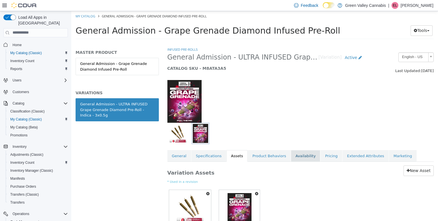
click at [292, 155] on link "Availability" at bounding box center [305, 156] width 29 height 12
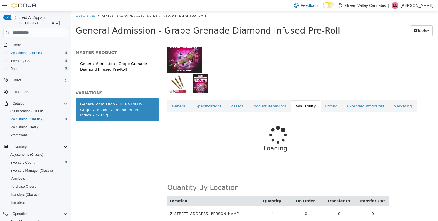
scroll to position [50, 0]
click at [85, 13] on li "My Catalog" at bounding box center [86, 15] width 21 height 5
click at [85, 16] on link "My Catalog" at bounding box center [86, 16] width 20 height 4
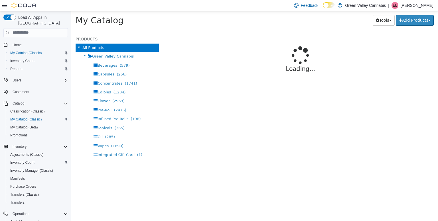
select select "**********"
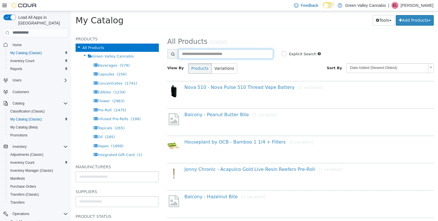
click at [234, 54] on input "text" at bounding box center [225, 54] width 95 height 10
type input "**********"
select select "**********"
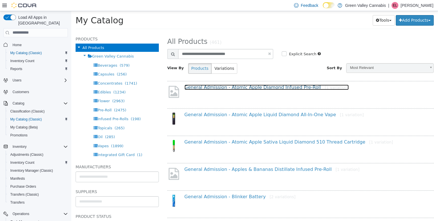
click at [238, 87] on link "General Admission - Atomic Apple Diamond Infused Pre-Roll [1 variation]" at bounding box center [266, 86] width 164 height 5
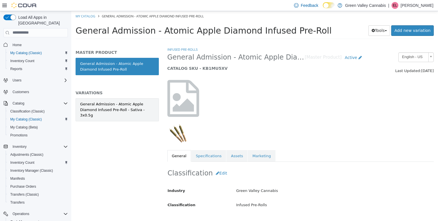
click at [137, 99] on link "General Admission - Atomic Apple Diamond Infused Pre-Roll - Sativa - 3x0.5g" at bounding box center [117, 109] width 83 height 23
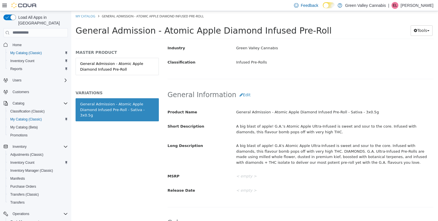
scroll to position [147, 0]
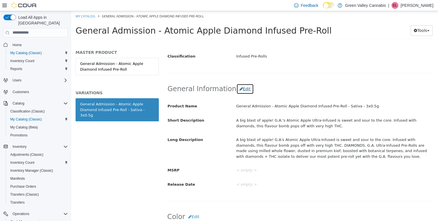
click at [242, 89] on button "Edit" at bounding box center [244, 89] width 17 height 11
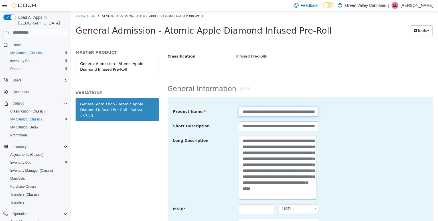
click at [280, 110] on input "**********" at bounding box center [278, 112] width 79 height 10
type input "**********"
click at [392, 144] on div "**********" at bounding box center [301, 168] width 264 height 64
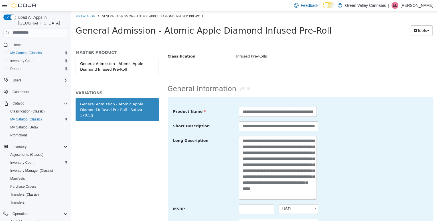
drag, startPoint x: 438, startPoint y: 147, endPoint x: 384, endPoint y: 208, distance: 80.8
click at [384, 208] on div "MSRP USD ***" at bounding box center [301, 209] width 264 height 10
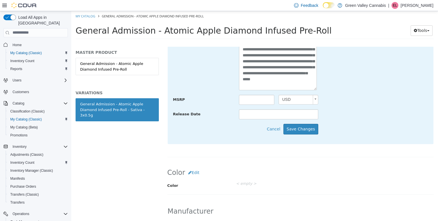
scroll to position [262, 0]
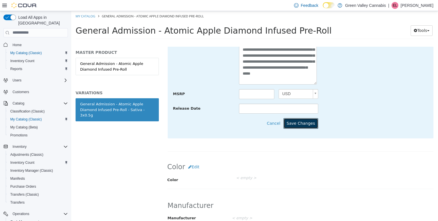
click at [303, 123] on button "Save Changes" at bounding box center [300, 123] width 35 height 11
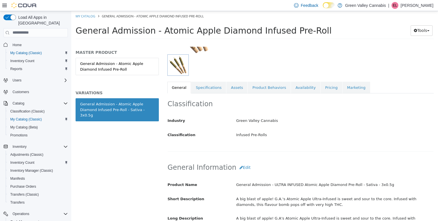
scroll to position [0, 0]
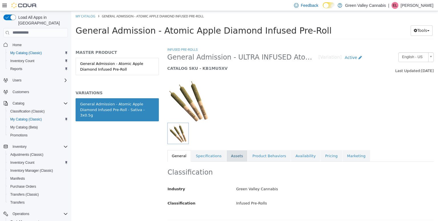
click at [235, 154] on link "Assets" at bounding box center [236, 156] width 21 height 12
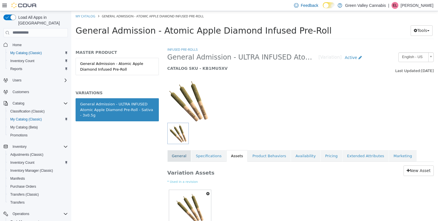
click at [186, 154] on link "General" at bounding box center [179, 156] width 24 height 12
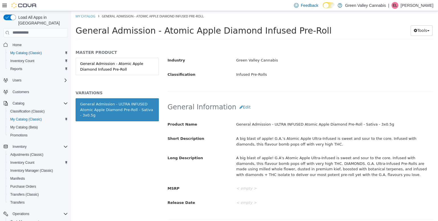
scroll to position [129, 0]
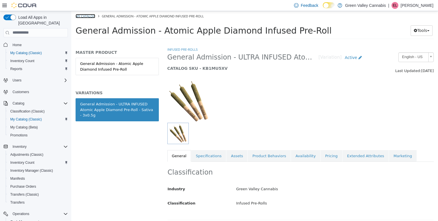
click at [80, 14] on link "My Catalog" at bounding box center [86, 16] width 20 height 4
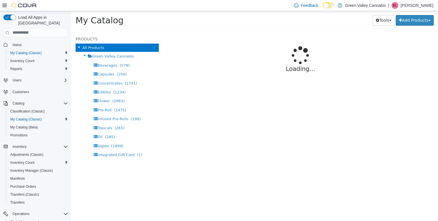
select select "**********"
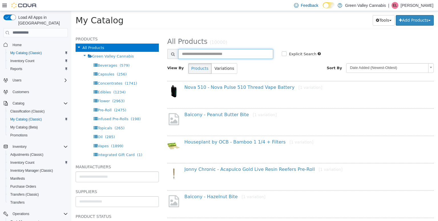
drag, startPoint x: 231, startPoint y: 56, endPoint x: 212, endPoint y: 53, distance: 19.1
click at [212, 53] on input "text" at bounding box center [225, 54] width 95 height 10
type input "**********"
select select "**********"
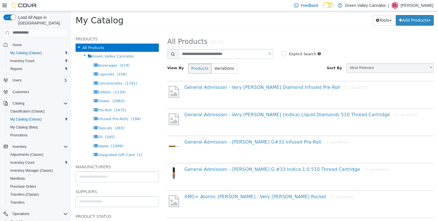
click at [259, 91] on div "General Admission - Very [PERSON_NAME] Diamond Infused Pre-Roll [1 variation]" at bounding box center [306, 88] width 252 height 8
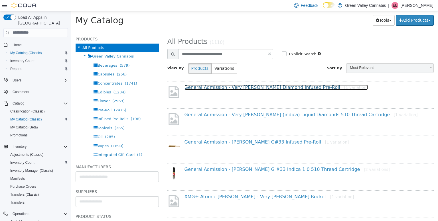
click at [257, 88] on link "General Admission - Very [PERSON_NAME] Diamond Infused Pre-Roll [1 variation]" at bounding box center [276, 86] width 184 height 5
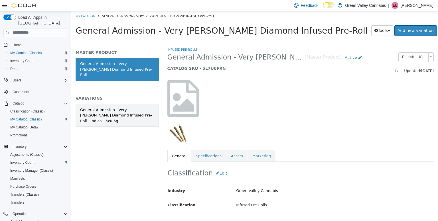
click at [132, 111] on div "General Admission - Very [PERSON_NAME] Diamond Infused Pre-Roll - Indica - 3x0.…" at bounding box center [117, 115] width 74 height 17
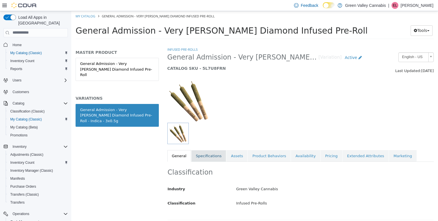
click at [209, 156] on link "Specifications" at bounding box center [208, 156] width 35 height 12
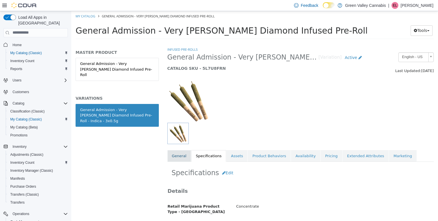
click at [179, 156] on link "General" at bounding box center [179, 156] width 24 height 12
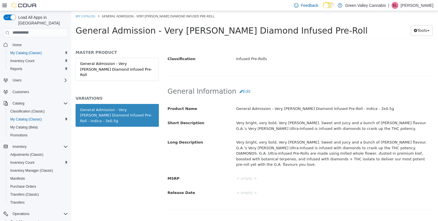
scroll to position [146, 0]
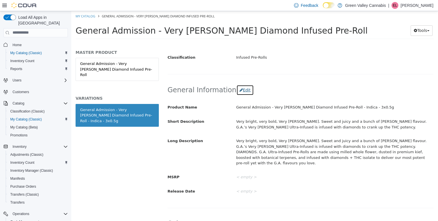
click at [236, 87] on button "Edit" at bounding box center [244, 90] width 17 height 11
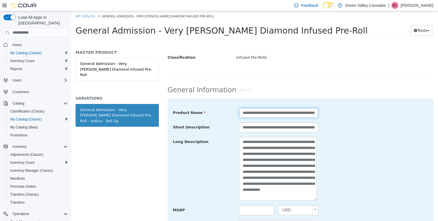
drag, startPoint x: 279, startPoint y: 111, endPoint x: 274, endPoint y: 115, distance: 6.3
click at [274, 115] on input "**********" at bounding box center [278, 113] width 79 height 10
click at [277, 115] on input "**********" at bounding box center [278, 113] width 79 height 10
type input "**********"
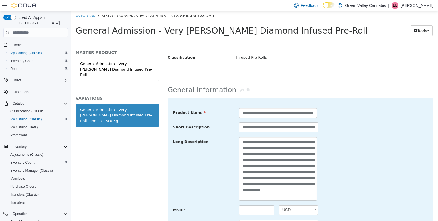
click at [330, 129] on div "**********" at bounding box center [301, 127] width 264 height 10
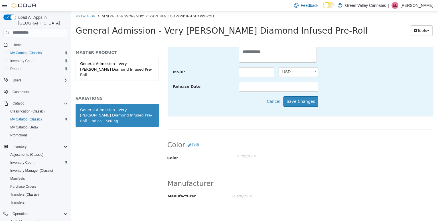
scroll to position [289, 0]
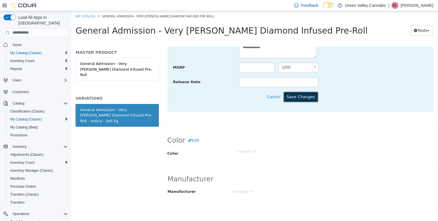
click at [304, 94] on button "Save Changes" at bounding box center [300, 97] width 35 height 11
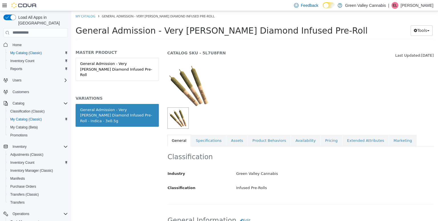
scroll to position [0, 0]
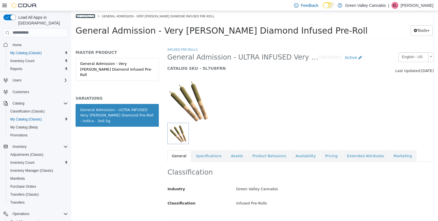
click at [83, 17] on link "My Catalog" at bounding box center [86, 16] width 20 height 4
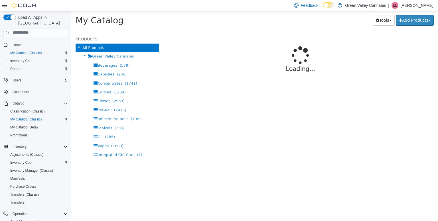
select select "**********"
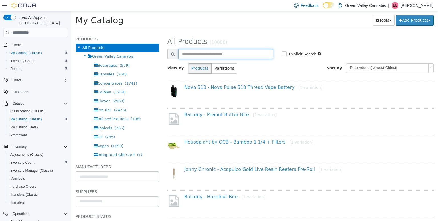
click at [222, 55] on input "text" at bounding box center [225, 54] width 95 height 10
type input "**********"
select select "**********"
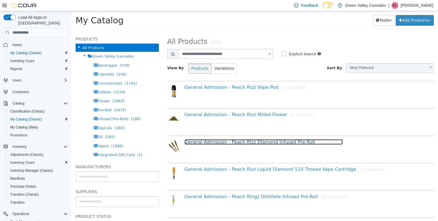
click at [242, 141] on link "General Admission - Peach Rizz Diamond Infused Pre-Roll [1 variation]" at bounding box center [263, 141] width 158 height 5
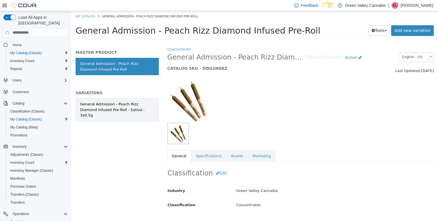
click at [122, 102] on div "General Admission - Peach Rizz Diamond Infused Pre-Roll - Sativa - 3x0.5g" at bounding box center [117, 109] width 74 height 17
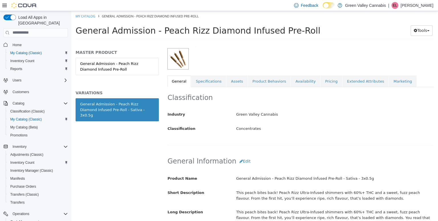
scroll to position [110, 0]
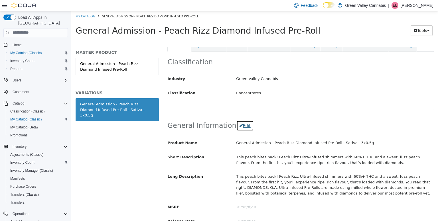
click at [241, 125] on button "Edit" at bounding box center [244, 125] width 17 height 11
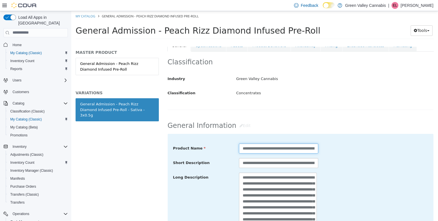
click at [278, 149] on input "**********" at bounding box center [278, 148] width 79 height 10
type input "**********"
click at [327, 155] on div "**********" at bounding box center [300, 204] width 255 height 122
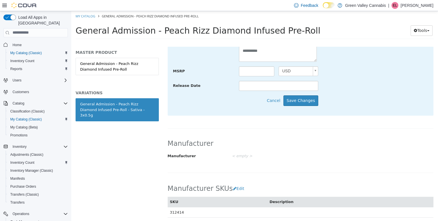
scroll to position [275, 0]
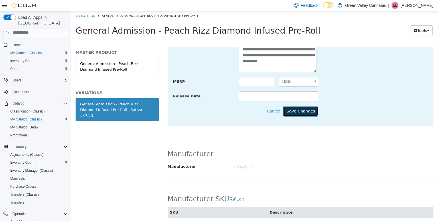
click at [300, 111] on button "Save Changes" at bounding box center [300, 111] width 35 height 11
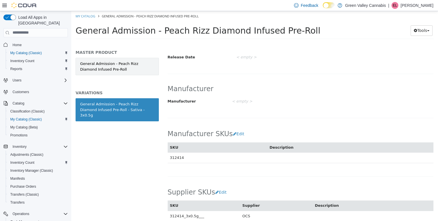
click at [131, 66] on link "General Admission - Peach Rizz Diamond Infused Pre-Roll" at bounding box center [117, 66] width 83 height 17
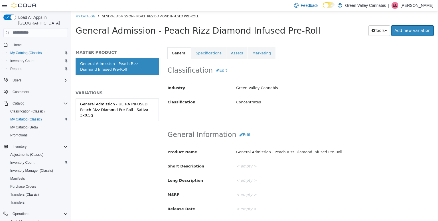
scroll to position [98, 0]
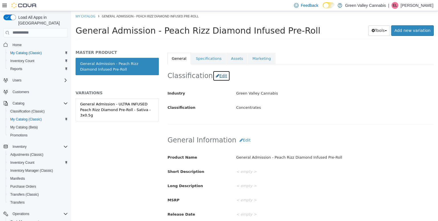
click at [220, 76] on button "Edit" at bounding box center [221, 75] width 17 height 11
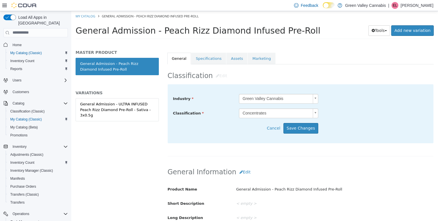
click at [312, 42] on body "Saving Bulk Changes... × My Catalog General Admission - Peach Rizz Diamond Infu…" at bounding box center [254, 27] width 367 height 32
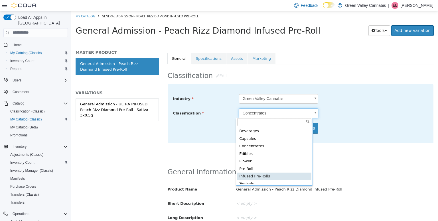
type input "*****"
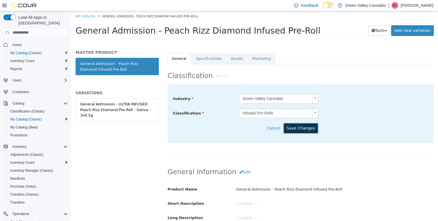
click at [304, 126] on button "Save Changes" at bounding box center [300, 128] width 35 height 11
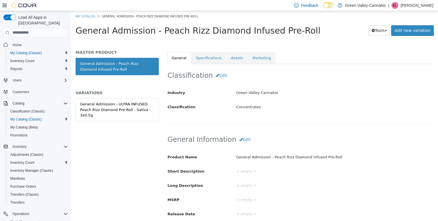
scroll to position [97, 0]
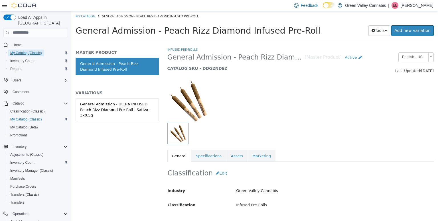
click at [34, 50] on span "My Catalog (Classic)" at bounding box center [26, 53] width 32 height 7
click at [36, 51] on span "My Catalog (Classic)" at bounding box center [26, 53] width 32 height 5
click at [88, 15] on link "My Catalog" at bounding box center [86, 16] width 20 height 4
select select "**********"
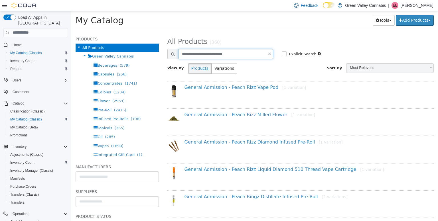
click at [269, 54] on input "**********" at bounding box center [225, 54] width 95 height 10
click at [268, 53] on link at bounding box center [269, 54] width 3 height 4
select select "**********"
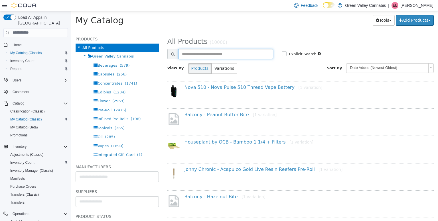
click at [179, 56] on input "text" at bounding box center [225, 54] width 95 height 10
type input "**********"
select select "**********"
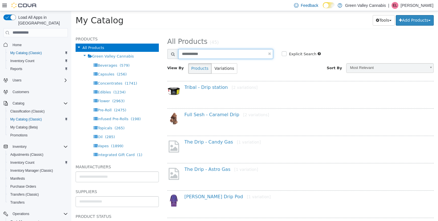
click at [192, 55] on input "**********" at bounding box center [225, 54] width 95 height 10
type input "**********"
select select "**********"
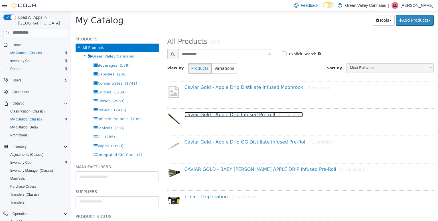
click at [223, 113] on link "Caviar Gold - Apple Drip Infused Pre-roll [1 variation]" at bounding box center [243, 114] width 119 height 5
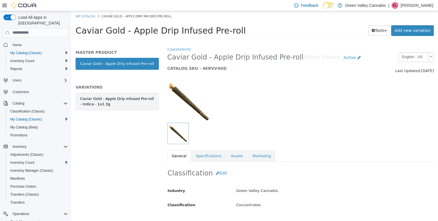
click at [123, 96] on div "Caviar Gold - Apple Drip Infused Pre-roll - Indica - 1x1.3g" at bounding box center [117, 101] width 74 height 11
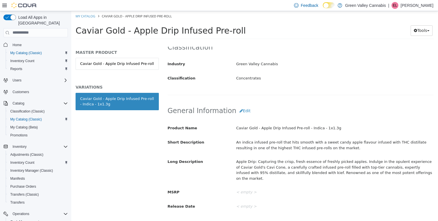
scroll to position [104, 0]
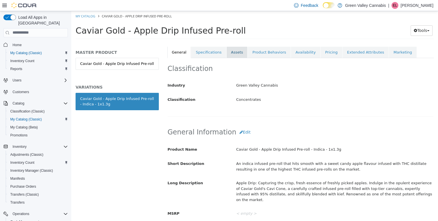
click at [229, 57] on link "Assets" at bounding box center [236, 52] width 21 height 12
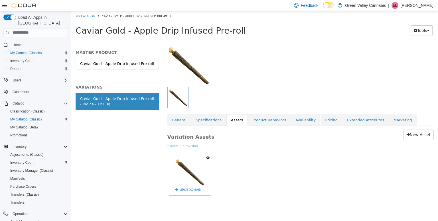
scroll to position [35, 0]
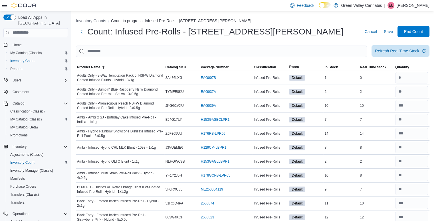
click at [387, 48] on span "Refresh Real Time Stock" at bounding box center [400, 50] width 51 height 11
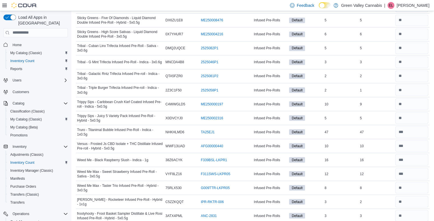
scroll to position [995, 0]
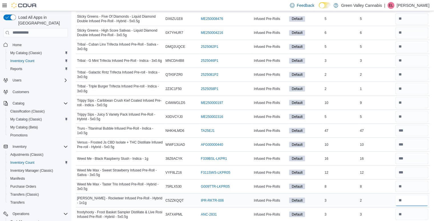
click at [419, 195] on input "number" at bounding box center [411, 200] width 33 height 11
type input "*"
click at [377, 197] on div "2" at bounding box center [375, 200] width 35 height 7
click at [415, 125] on input "number" at bounding box center [411, 130] width 33 height 11
click at [413, 111] on input "number" at bounding box center [411, 116] width 33 height 11
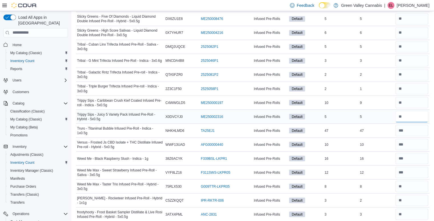
type input "*"
click at [398, 110] on div "*" at bounding box center [411, 117] width 35 height 14
click at [411, 83] on input "number" at bounding box center [411, 88] width 33 height 11
type input "*"
click at [380, 85] on div "1" at bounding box center [375, 88] width 35 height 7
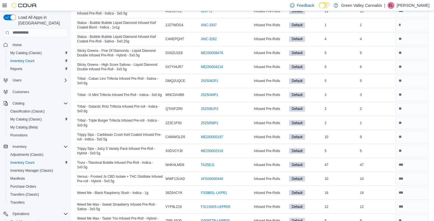
scroll to position [949, 0]
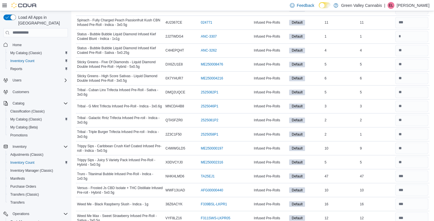
click at [433, 0] on div "Feedback Dark Mode Green Valley Cannabis | EL [PERSON_NAME]" at bounding box center [217, 5] width 434 height 11
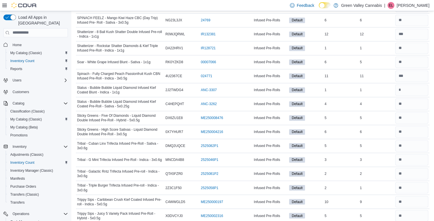
scroll to position [892, 0]
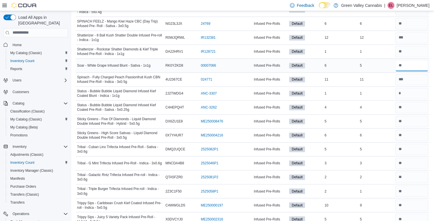
click at [407, 64] on input "number" at bounding box center [411, 65] width 33 height 11
type input "*"
click at [374, 64] on div "5" at bounding box center [375, 65] width 35 height 7
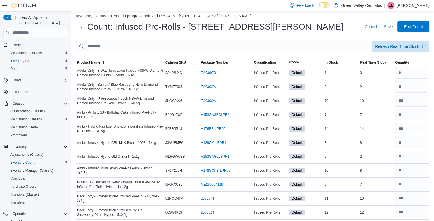
scroll to position [0, 0]
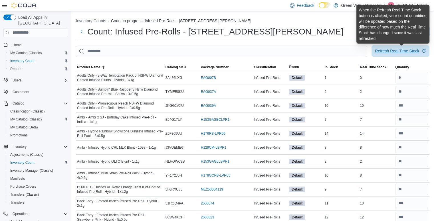
click at [401, 51] on div "Refresh Real Time Stock" at bounding box center [397, 51] width 44 height 6
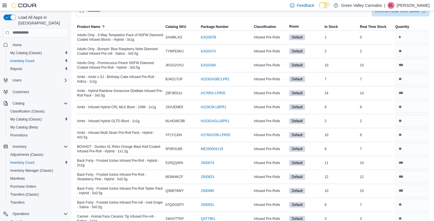
scroll to position [10, 0]
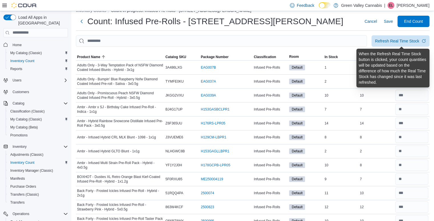
drag, startPoint x: 399, startPoint y: 42, endPoint x: 341, endPoint y: 29, distance: 59.9
click at [341, 29] on div "Count: Infused Pre-Rolls - [STREET_ADDRESS][PERSON_NAME] Cancel Save End Count" at bounding box center [252, 23] width 353 height 15
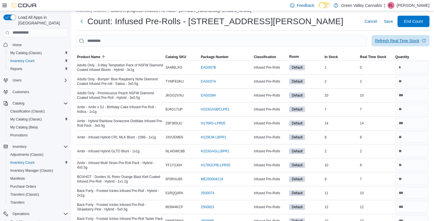
click at [405, 46] on span "Refresh Real Time Stock" at bounding box center [400, 40] width 51 height 11
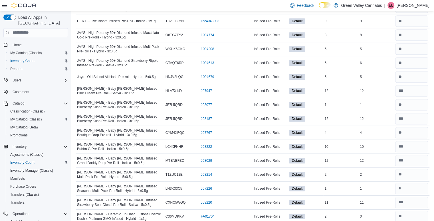
scroll to position [523, 0]
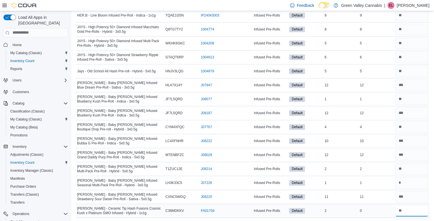
click at [423, 210] on input "number" at bounding box center [411, 210] width 33 height 11
type input "*"
click at [387, 194] on div "11" at bounding box center [375, 197] width 35 height 7
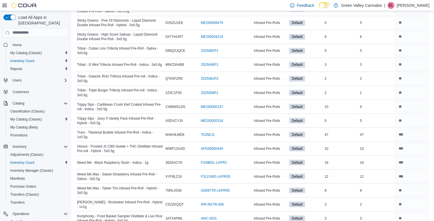
scroll to position [995, 0]
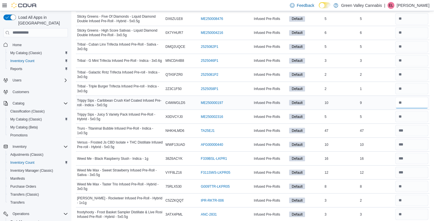
click at [412, 99] on input "number" at bounding box center [411, 102] width 33 height 11
type input "*"
click at [379, 114] on div "5" at bounding box center [375, 116] width 35 height 7
click at [413, 113] on input "number" at bounding box center [411, 116] width 33 height 11
type input "*"
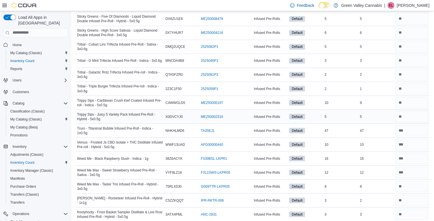
click at [380, 115] on div "5" at bounding box center [375, 116] width 35 height 7
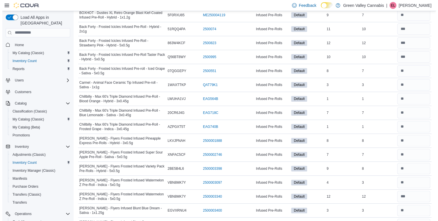
scroll to position [0, 0]
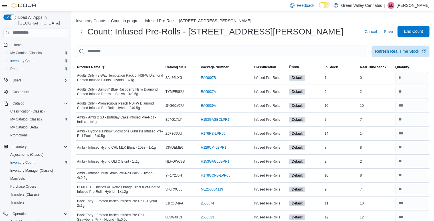
click at [419, 30] on span "End Count" at bounding box center [413, 32] width 19 height 6
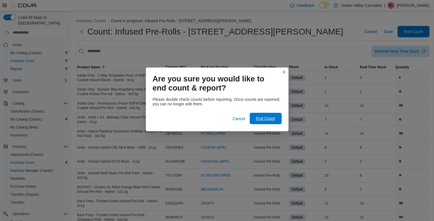
click at [261, 119] on span "End Count" at bounding box center [265, 119] width 19 height 6
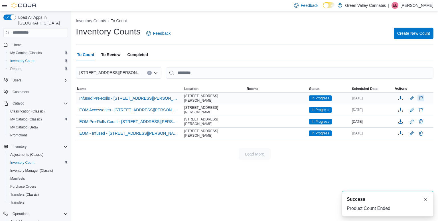
click at [418, 97] on button "Delete" at bounding box center [420, 98] width 7 height 7
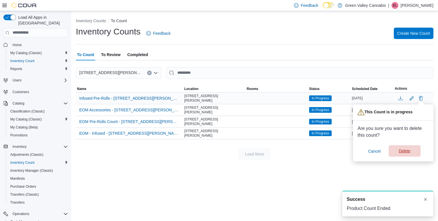
click at [408, 151] on span "Delete" at bounding box center [404, 151] width 11 height 6
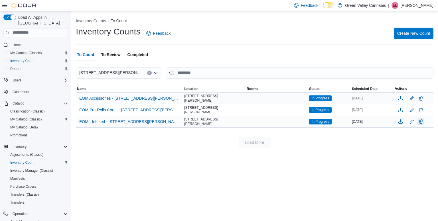
click at [420, 123] on button "Delete" at bounding box center [420, 121] width 7 height 7
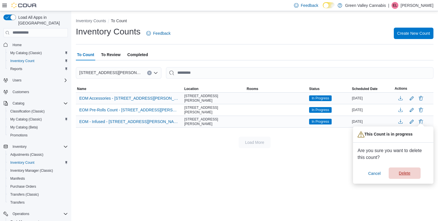
click at [412, 172] on span "Delete" at bounding box center [404, 173] width 25 height 11
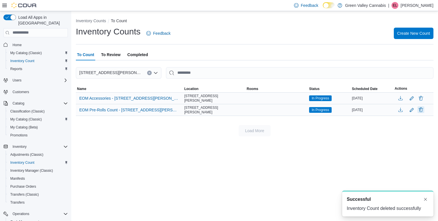
click at [419, 109] on button "Delete" at bounding box center [420, 109] width 7 height 7
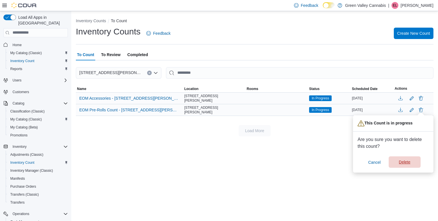
click at [408, 161] on span "Delete" at bounding box center [404, 162] width 11 height 6
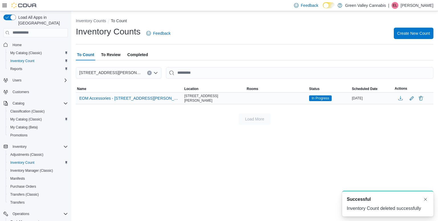
click at [110, 52] on span "To Review" at bounding box center [110, 54] width 19 height 11
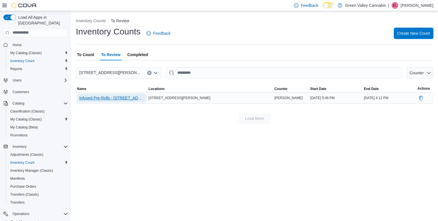
click at [116, 98] on span "Infused Pre-Rolls - [STREET_ADDRESS][PERSON_NAME]" at bounding box center [111, 98] width 65 height 6
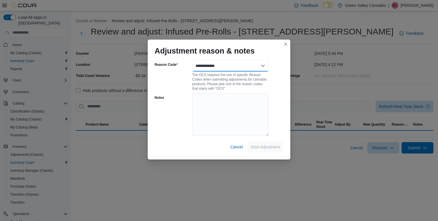
click at [212, 63] on select "**********" at bounding box center [230, 65] width 76 height 11
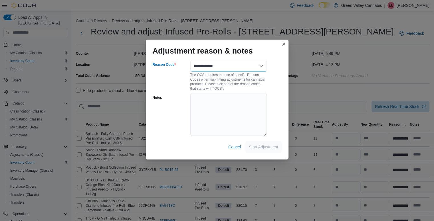
select select "**********"
click at [190, 60] on select "**********" at bounding box center [228, 65] width 76 height 11
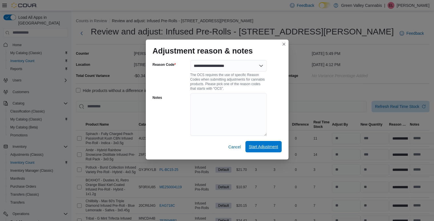
click at [261, 148] on span "Start Adjustment" at bounding box center [263, 147] width 29 height 6
select select "**********"
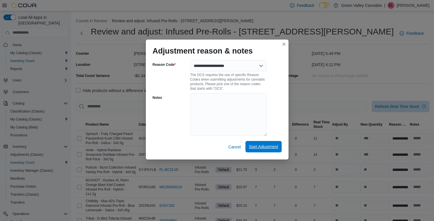
select select "**********"
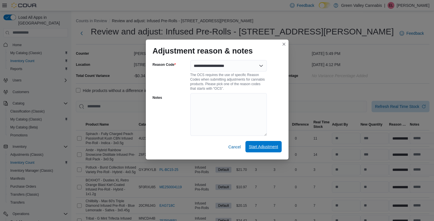
select select "**********"
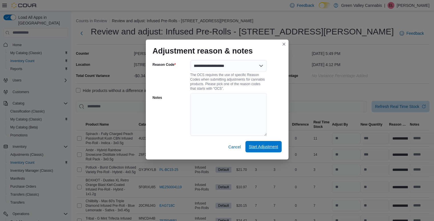
select select "**********"
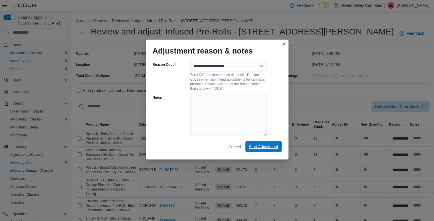
select select "**********"
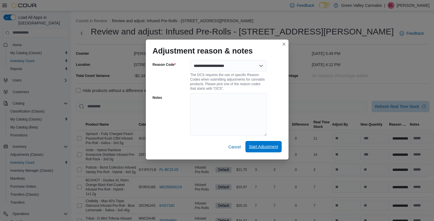
select select "**********"
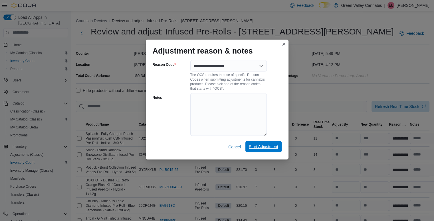
select select "**********"
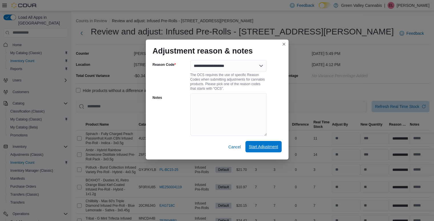
select select "**********"
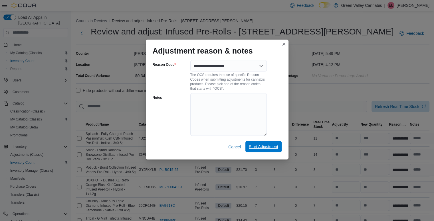
select select "**********"
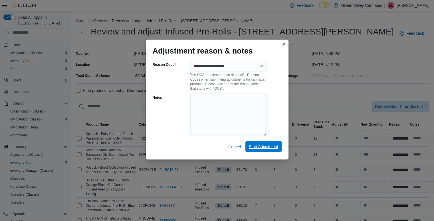
select select "**********"
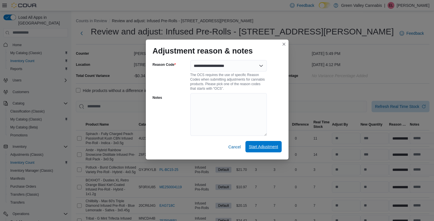
select select "**********"
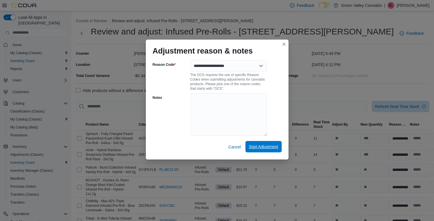
select select "**********"
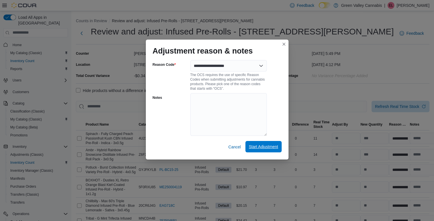
select select "**********"
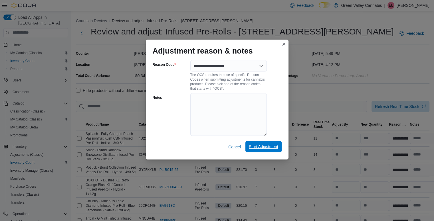
select select "**********"
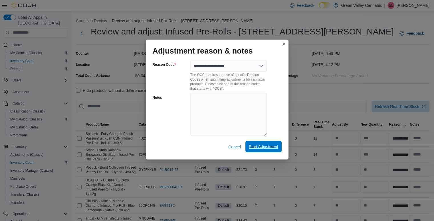
select select "**********"
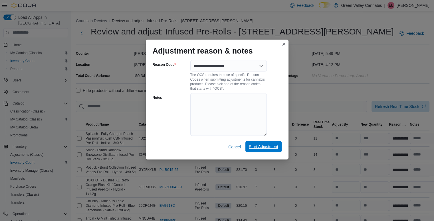
select select "**********"
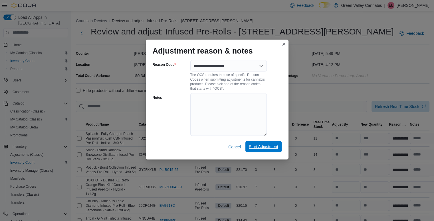
select select "**********"
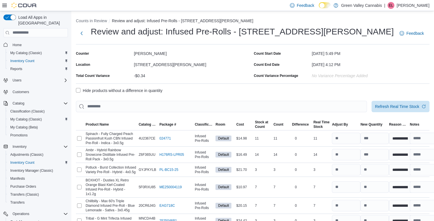
click at [80, 89] on label "Hide products without a difference in quantity" at bounding box center [119, 90] width 86 height 7
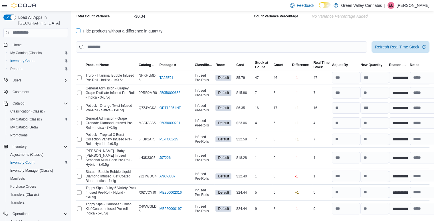
scroll to position [68, 0]
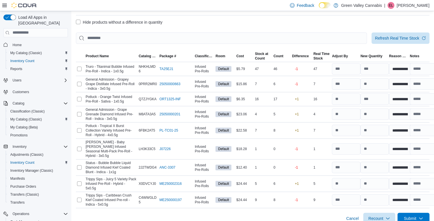
drag, startPoint x: 414, startPoint y: 210, endPoint x: 310, endPoint y: 215, distance: 104.2
click at [310, 215] on div "Cancel Recount Submit" at bounding box center [252, 216] width 353 height 16
click at [416, 216] on span "Submit" at bounding box center [409, 219] width 13 height 6
click at [404, 183] on span "Submit Adjustments" at bounding box center [395, 186] width 35 height 6
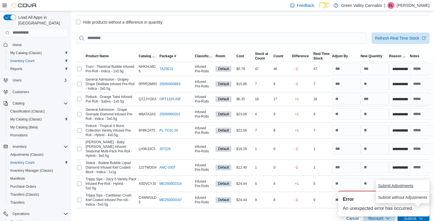
scroll to position [0, 0]
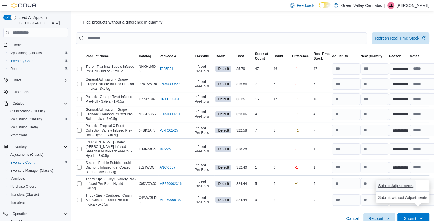
click at [402, 185] on span "Submit Adjustments" at bounding box center [395, 186] width 35 height 6
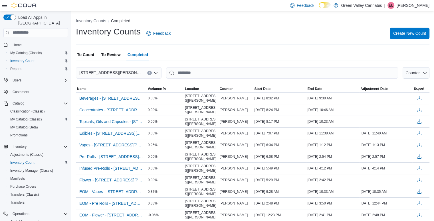
click at [275, 28] on div "Inventory Counts Feedback Create New Count" at bounding box center [252, 33] width 353 height 15
click at [86, 58] on span "To Count" at bounding box center [85, 54] width 17 height 11
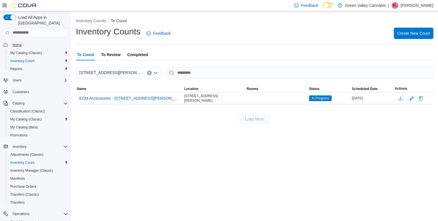
click at [14, 43] on span "Home" at bounding box center [17, 45] width 9 height 5
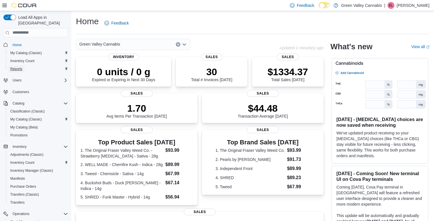
click at [12, 67] on span "Reports" at bounding box center [16, 69] width 12 height 5
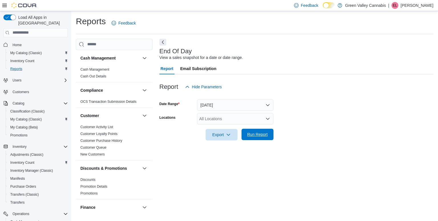
click at [264, 131] on span "Run Report" at bounding box center [257, 134] width 25 height 11
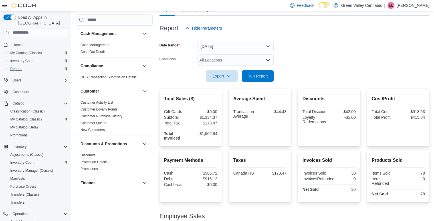
scroll to position [49, 0]
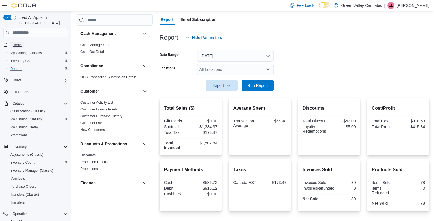
click at [18, 42] on span "Home" at bounding box center [17, 45] width 9 height 7
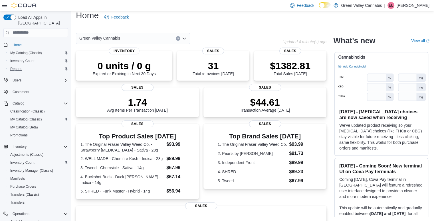
scroll to position [111, 0]
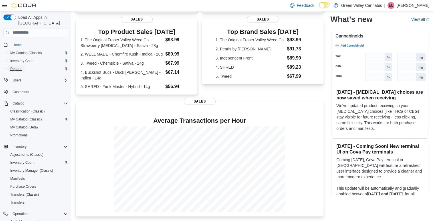
click at [17, 67] on span "Reports" at bounding box center [16, 69] width 12 height 5
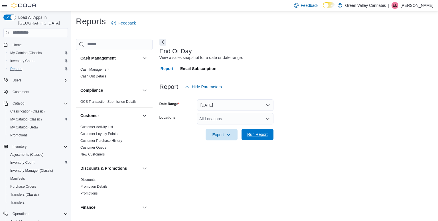
click at [249, 135] on span "Run Report" at bounding box center [257, 135] width 21 height 6
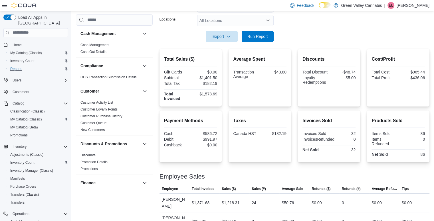
scroll to position [99, 0]
click at [300, 24] on form "Date Range [DATE] Locations All Locations Export Run Report" at bounding box center [294, 18] width 270 height 48
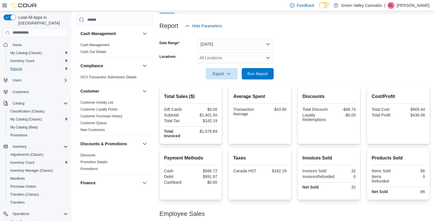
scroll to position [53, 0]
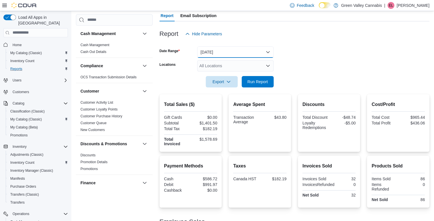
click at [264, 53] on button "[DATE]" at bounding box center [235, 51] width 76 height 11
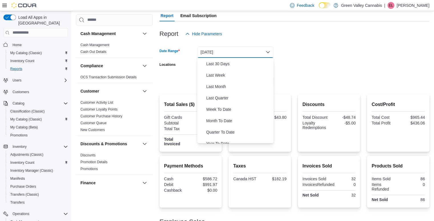
scroll to position [81, 0]
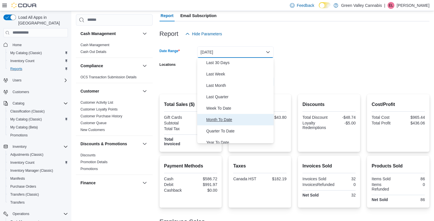
click at [240, 119] on span "Month To Date" at bounding box center [238, 119] width 65 height 7
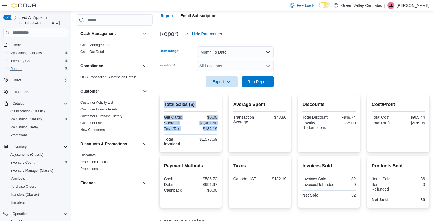
click at [211, 137] on div "Report Hide Parameters Date Range Month To Date Locations All Locations Export …" at bounding box center [294, 148] width 270 height 255
click at [272, 80] on button "Run Report" at bounding box center [257, 81] width 32 height 11
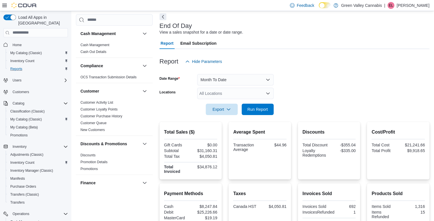
scroll to position [26, 0]
click at [319, 82] on form "Date Range Month To Date Locations All Locations Export Run Report" at bounding box center [294, 91] width 270 height 48
